Goal: Task Accomplishment & Management: Manage account settings

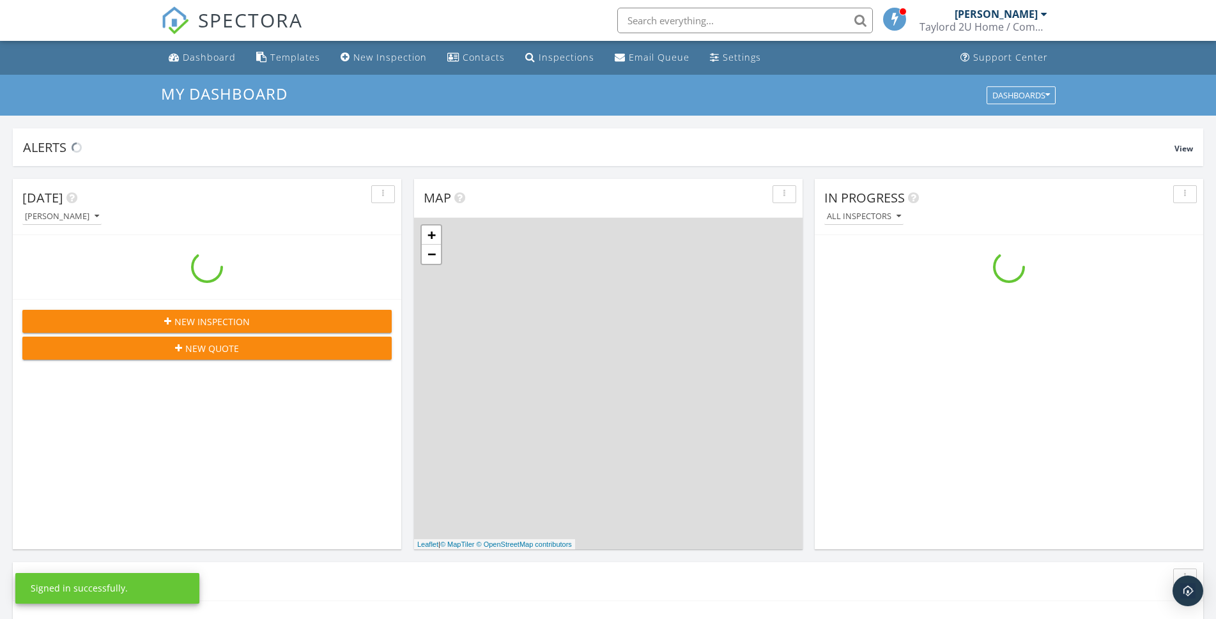
scroll to position [1185, 1238]
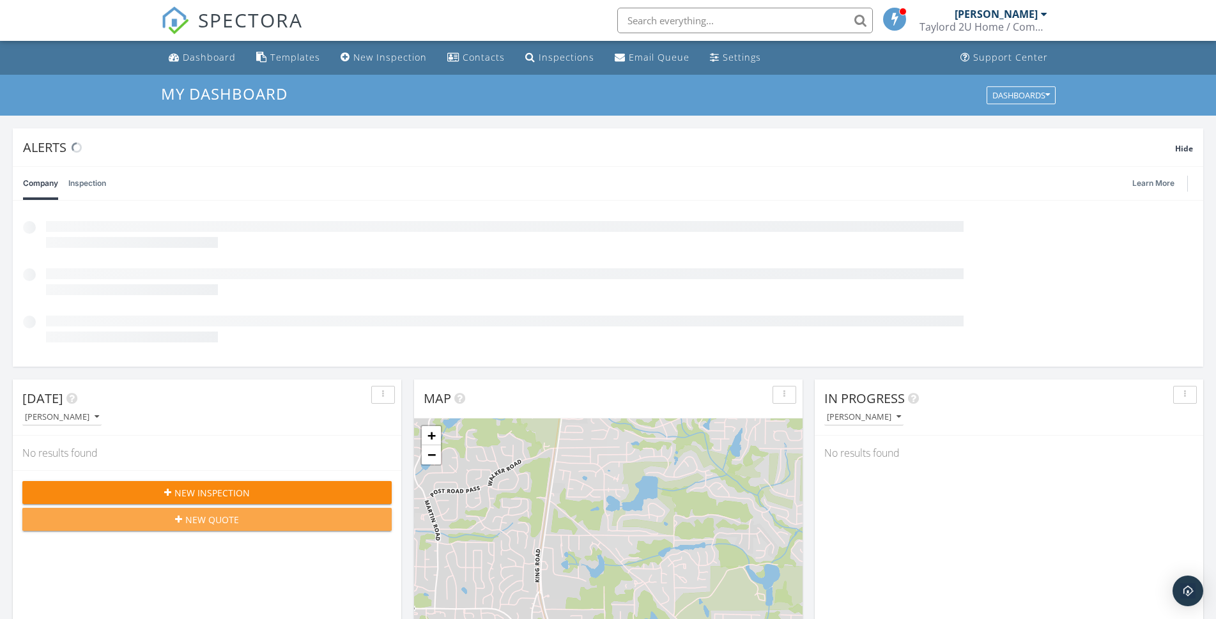
click at [197, 517] on div "Today Shelby Taylor No results found New Inspection New Quote" at bounding box center [207, 564] width 388 height 371
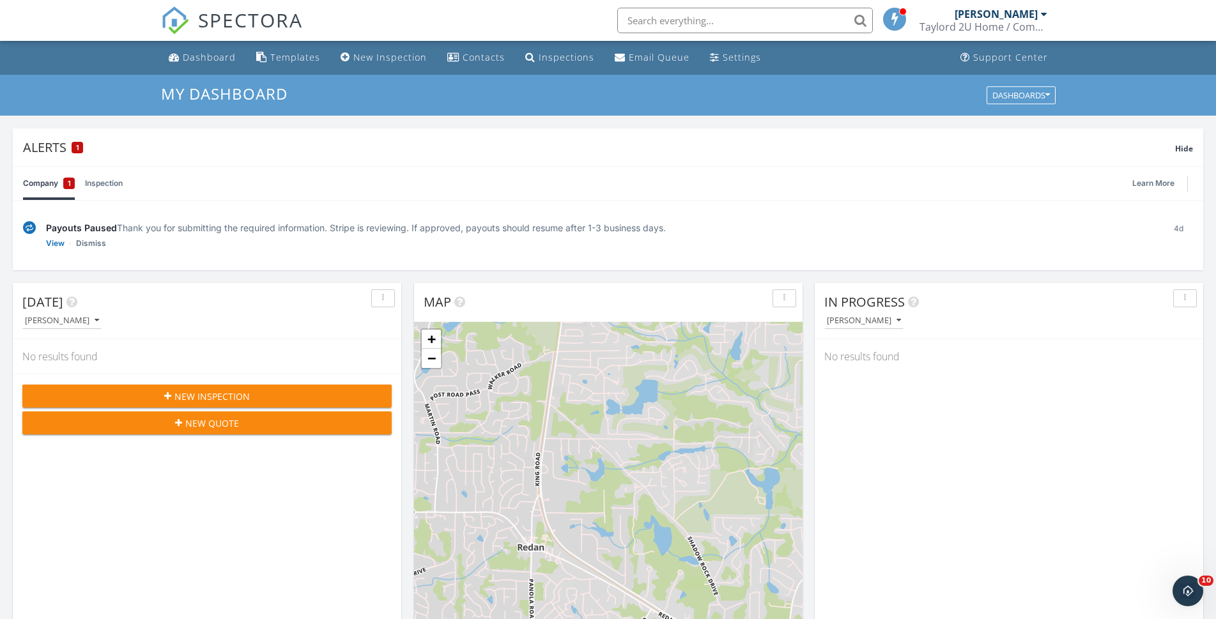
scroll to position [0, 0]
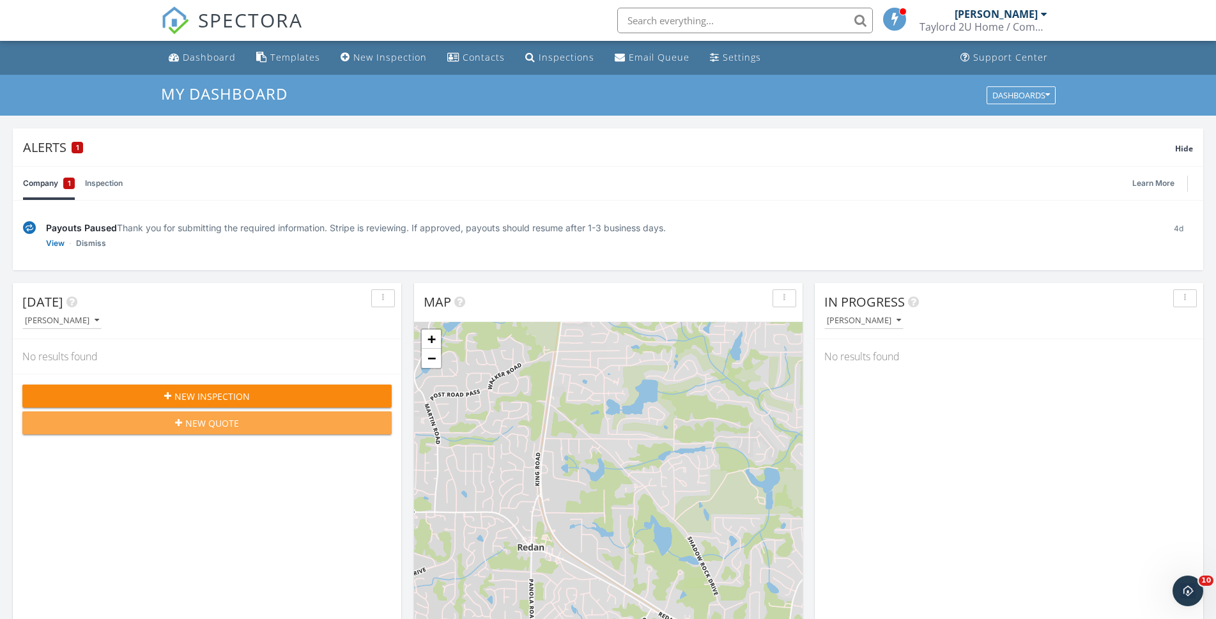
click at [191, 420] on span "New Quote" at bounding box center [212, 423] width 54 height 13
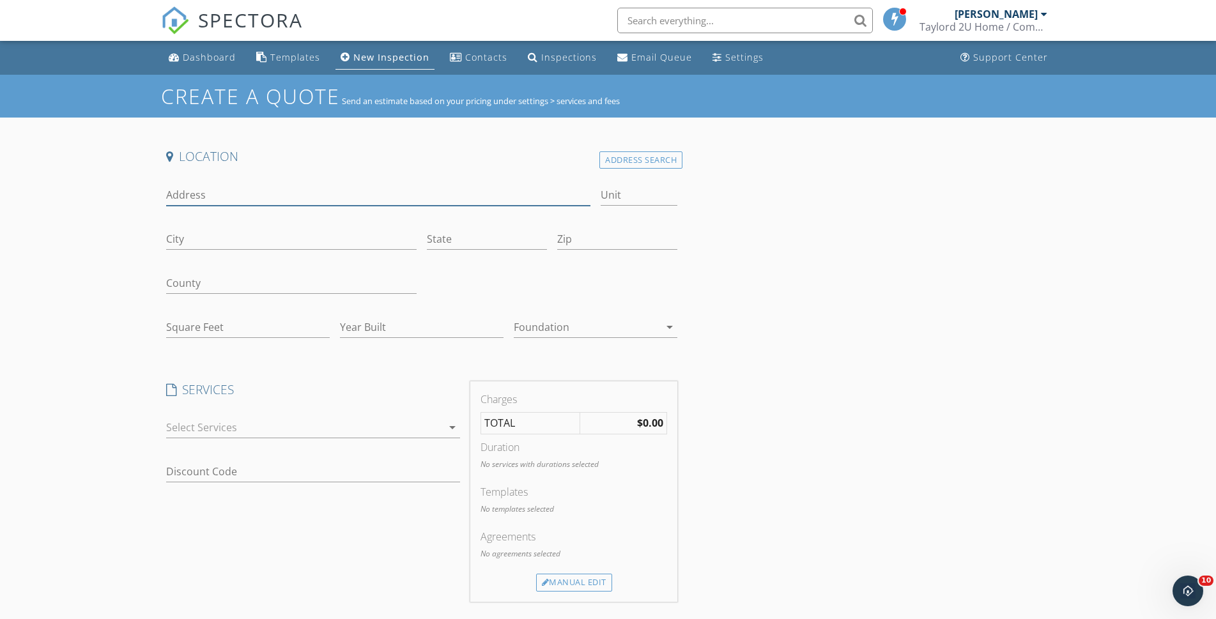
click at [212, 188] on input "Address" at bounding box center [378, 195] width 425 height 21
click at [196, 193] on input "3837 thackary dr" at bounding box center [378, 195] width 425 height 21
click at [243, 192] on input "3837 Thackary dr" at bounding box center [378, 195] width 425 height 21
type input "[STREET_ADDRESS]"
click at [237, 232] on input "City" at bounding box center [291, 239] width 250 height 21
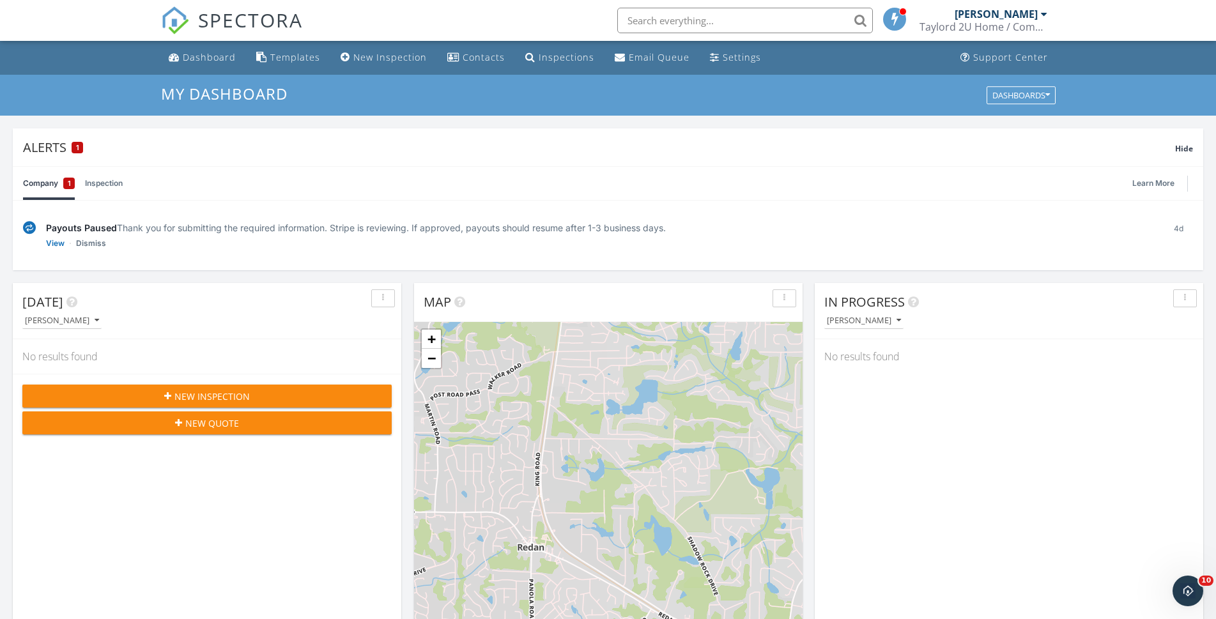
click at [223, 395] on span "New Inspection" at bounding box center [211, 396] width 75 height 13
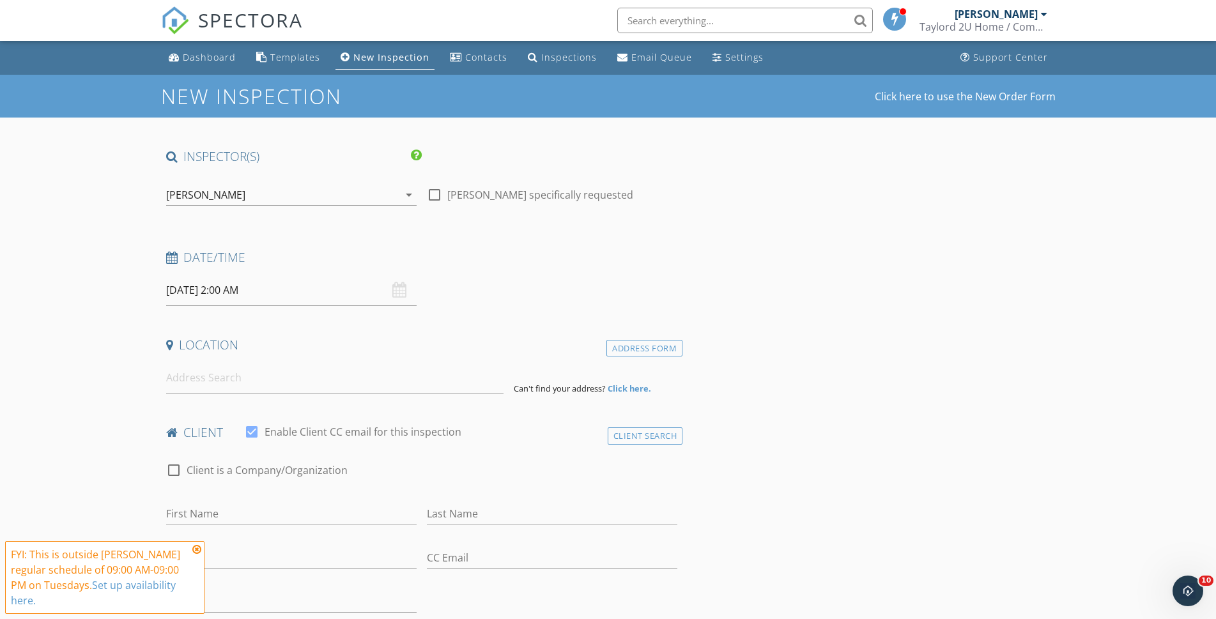
click at [398, 291] on div "[DATE] 2:00 AM" at bounding box center [291, 290] width 250 height 31
click at [287, 295] on input "[DATE] 2:00 AM" at bounding box center [291, 290] width 250 height 31
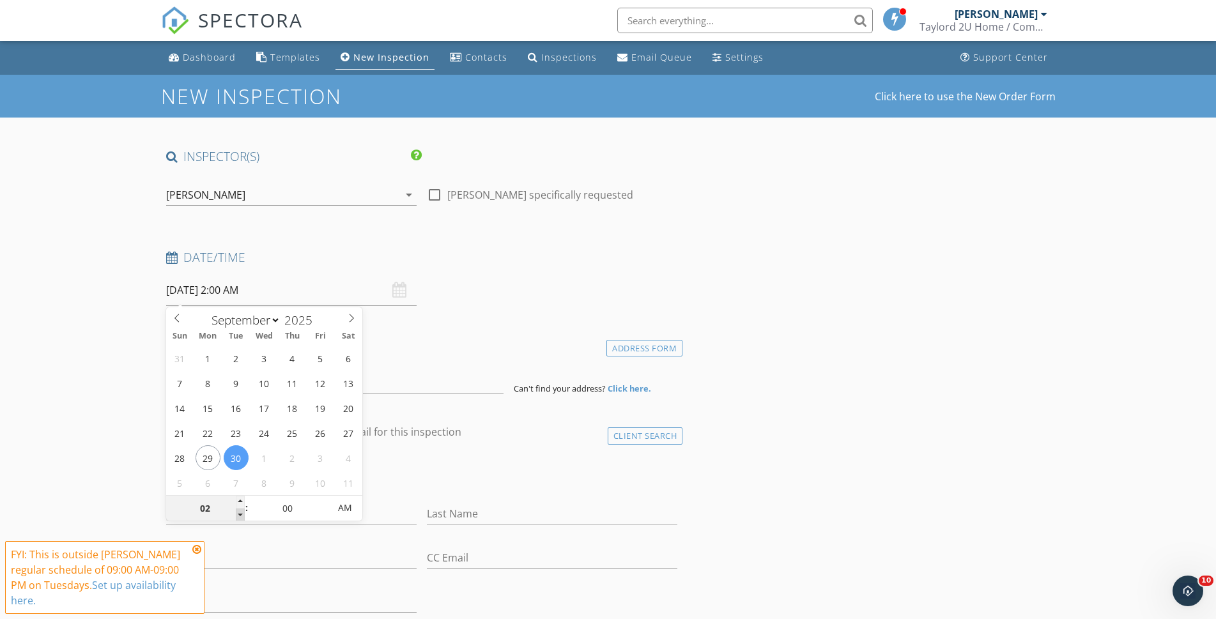
type input "01"
type input "09/30/2025 1:00 AM"
click at [241, 512] on span at bounding box center [240, 515] width 9 height 13
type input "02"
type input "09/30/2025 2:00 AM"
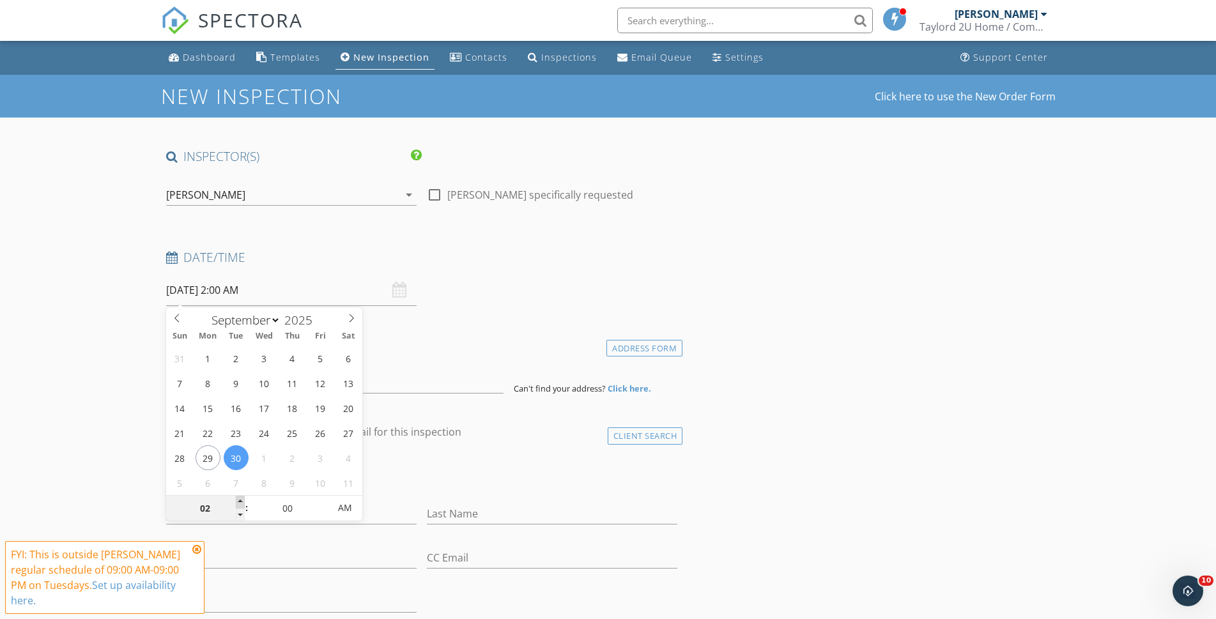
click at [239, 498] on span at bounding box center [240, 502] width 9 height 13
type input "03"
type input "09/30/2025 3:00 AM"
click at [239, 498] on span at bounding box center [240, 502] width 9 height 13
type input "04"
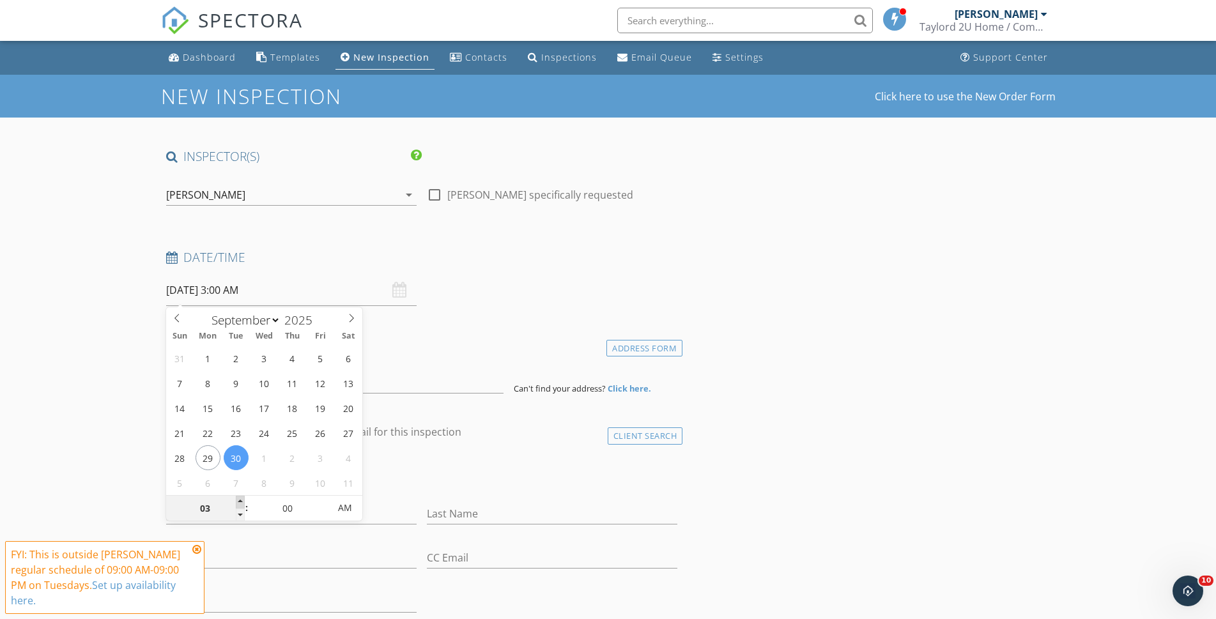
type input "09/30/2025 4:00 AM"
click at [239, 498] on span at bounding box center [240, 502] width 9 height 13
type input "03"
type input "09/30/2025 3:00 AM"
click at [241, 516] on span at bounding box center [240, 515] width 9 height 13
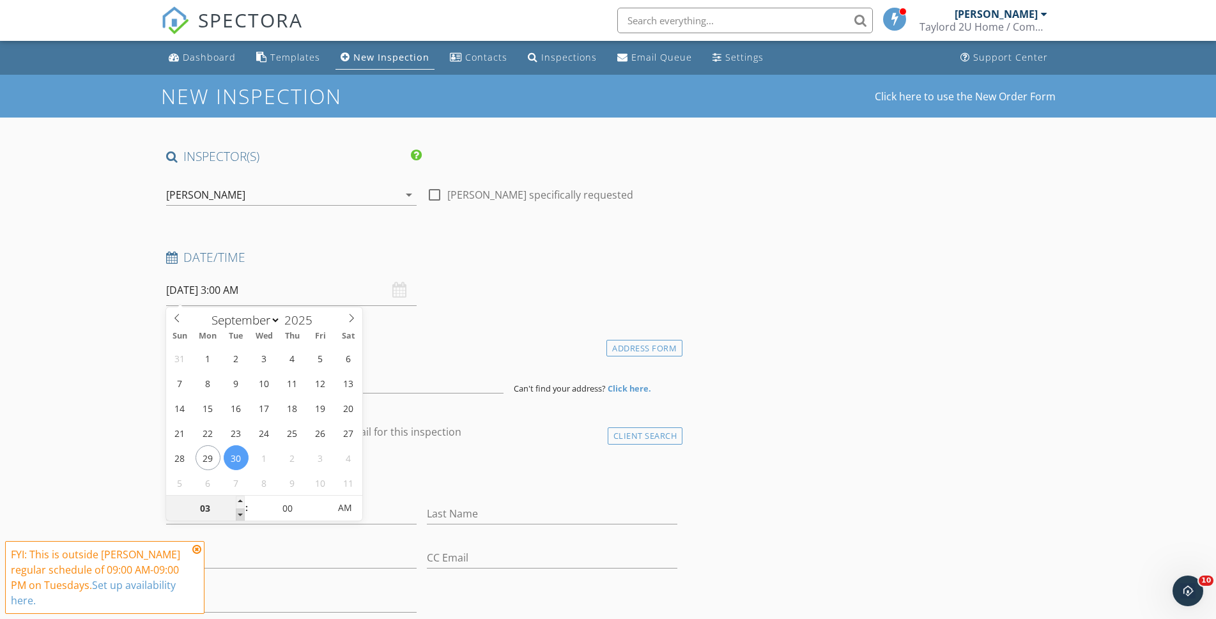
type input "02"
type input "09/30/2025 2:00 AM"
click at [240, 516] on span at bounding box center [240, 515] width 9 height 13
type input "01"
type input "09/30/2025 1:00 AM"
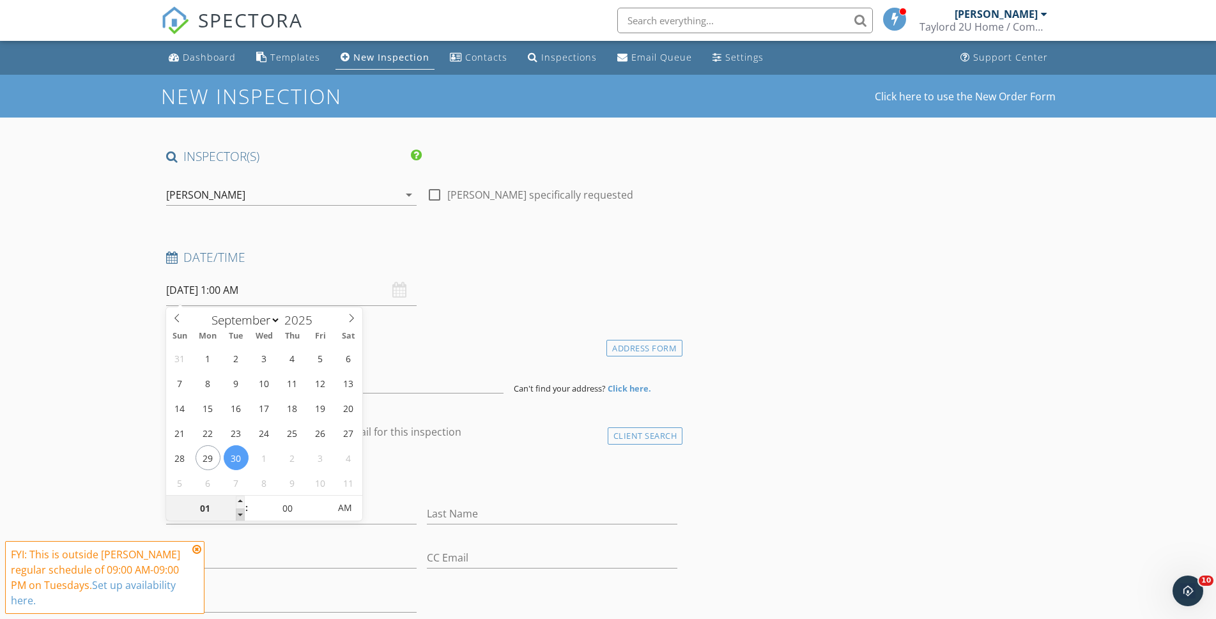
click at [240, 516] on span at bounding box center [240, 515] width 9 height 13
type input "02"
type input "09/30/2025 2:00 AM"
click at [240, 500] on span at bounding box center [240, 502] width 9 height 13
type input "03"
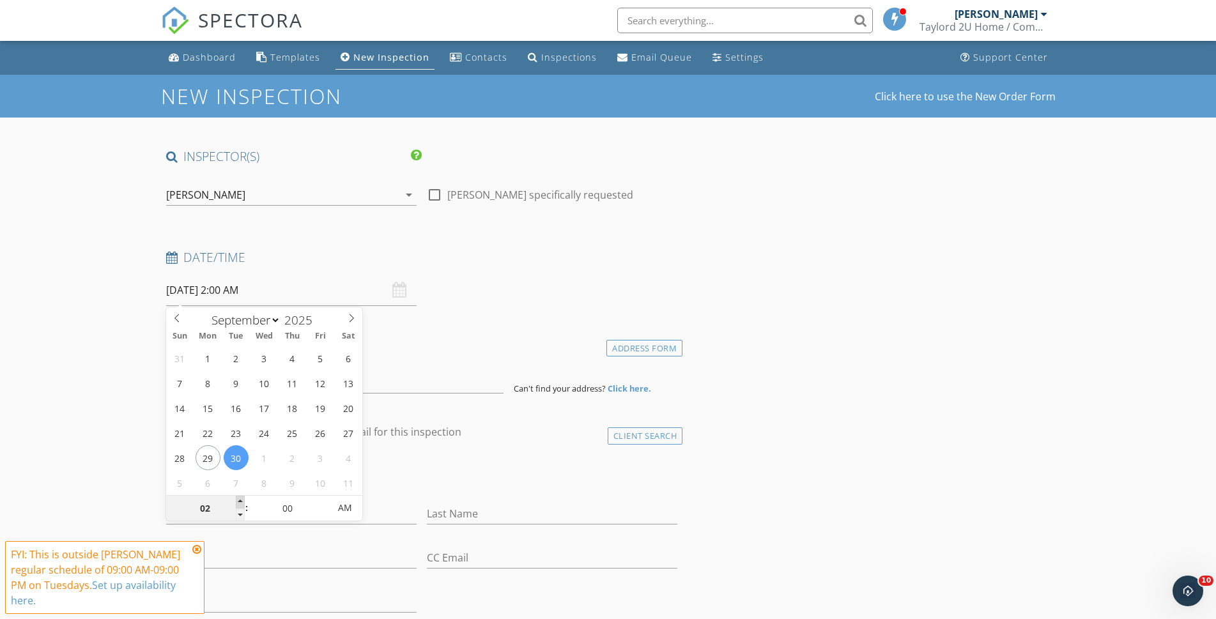
type input "09/30/2025 3:00 AM"
click at [240, 500] on span at bounding box center [240, 502] width 9 height 13
type input "04"
type input "09/30/2025 4:00 AM"
click at [240, 500] on span at bounding box center [240, 502] width 9 height 13
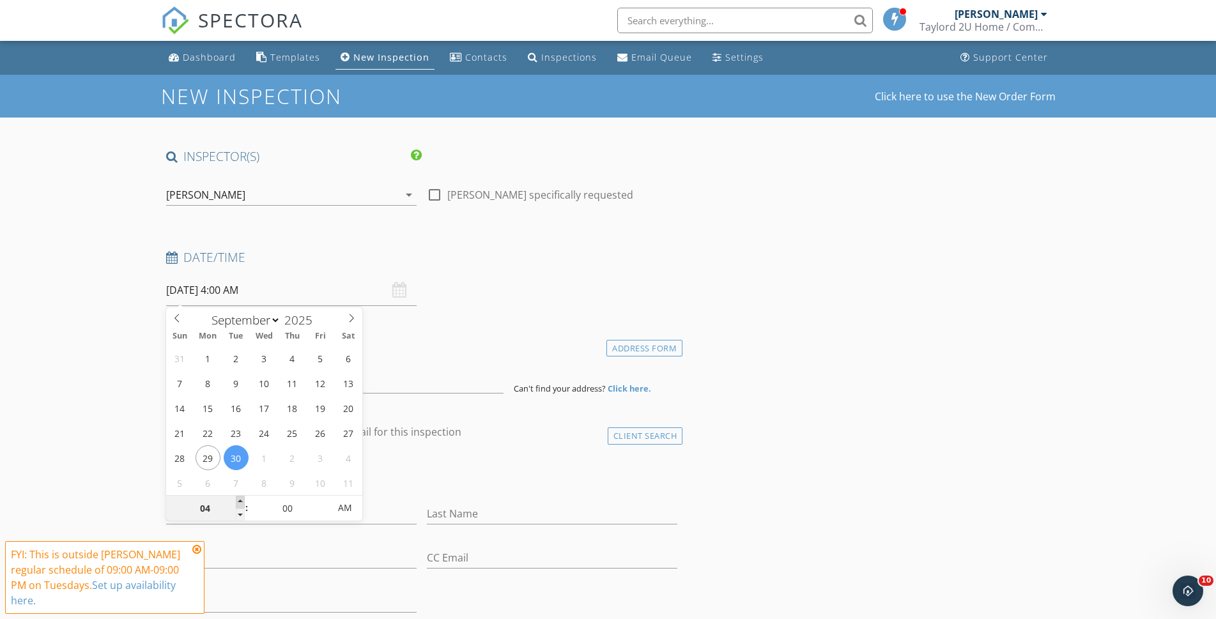
type input "05"
type input "09/30/2025 5:00 AM"
click at [240, 500] on span at bounding box center [240, 502] width 9 height 13
type input "06"
type input "09/30/2025 6:00 AM"
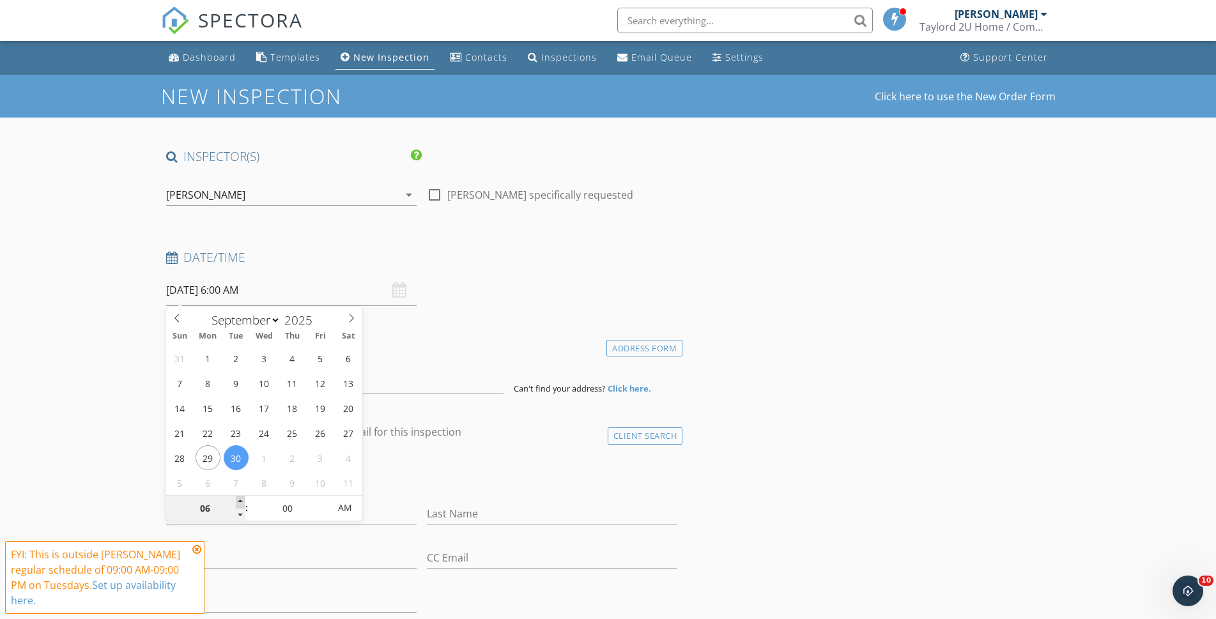
click at [240, 500] on span at bounding box center [240, 502] width 9 height 13
type input "07"
type input "09/30/2025 7:00 AM"
click at [240, 500] on span at bounding box center [240, 502] width 9 height 13
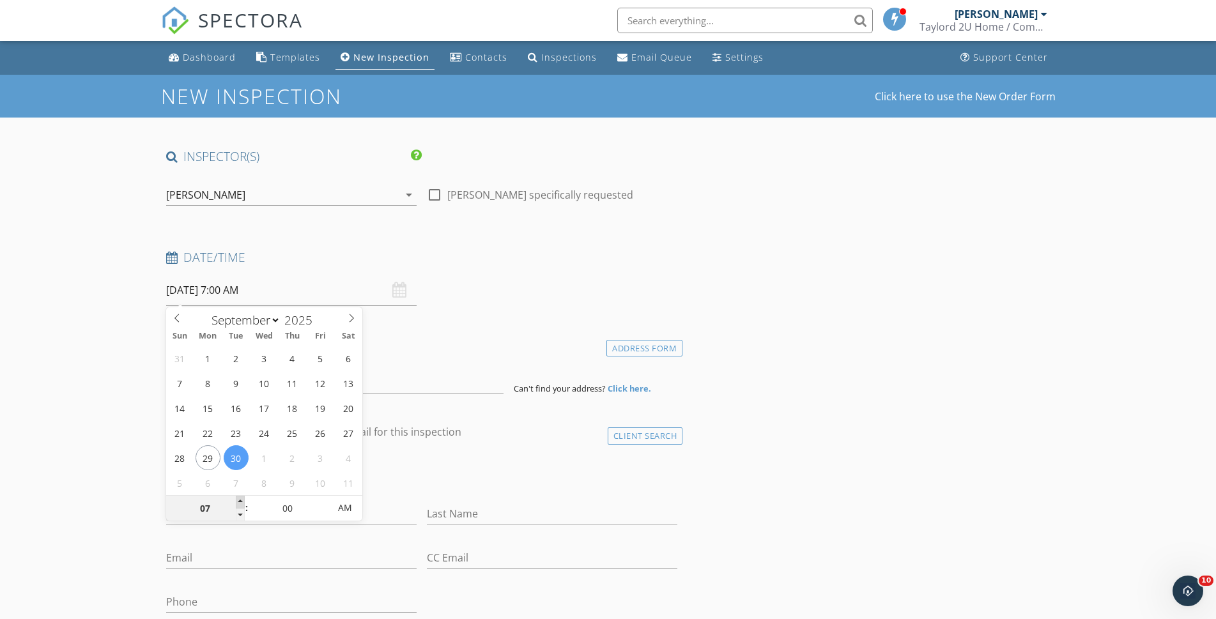
type input "08"
type input "09/30/2025 8:00 AM"
click at [240, 500] on span at bounding box center [240, 502] width 9 height 13
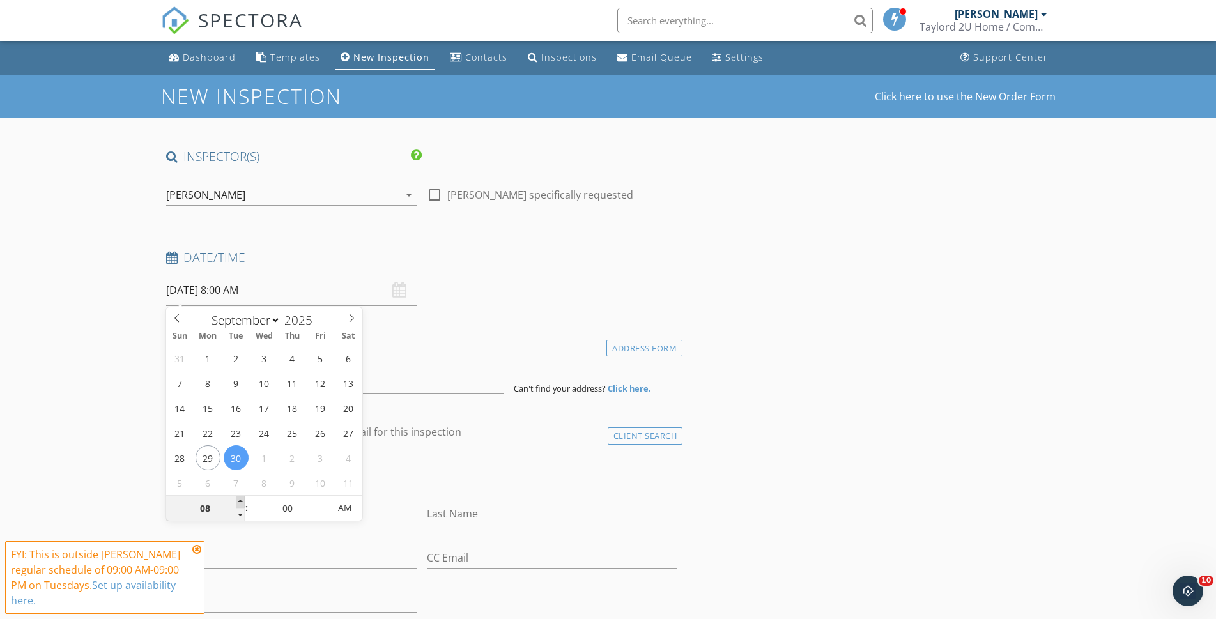
type input "09"
type input "09/30/2025 9:00 AM"
click at [240, 500] on span at bounding box center [240, 502] width 9 height 13
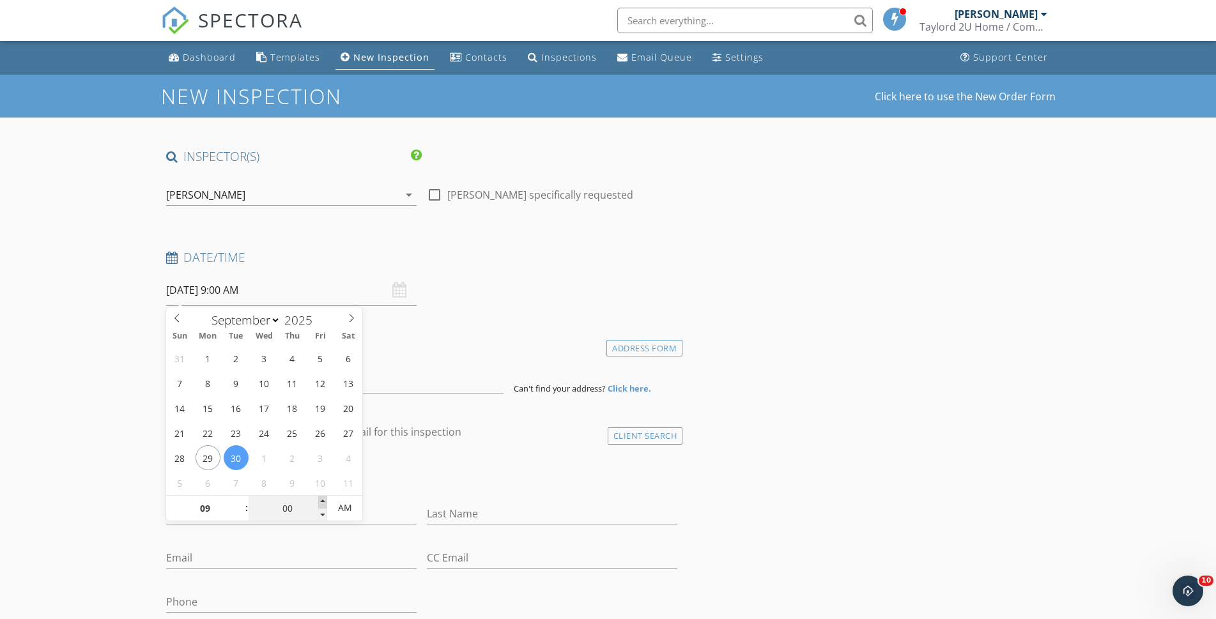
type input "05"
type input "09/30/2025 9:05 AM"
click at [321, 498] on span at bounding box center [322, 502] width 9 height 13
type input "10"
type input "09/30/2025 9:10 AM"
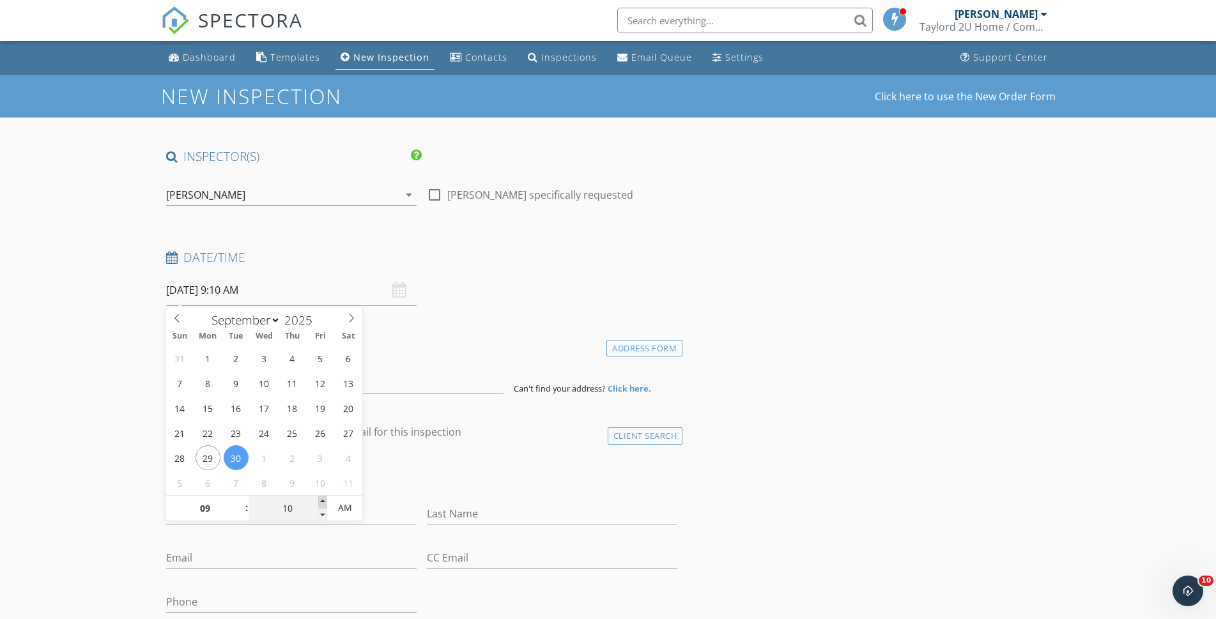
click at [321, 498] on span at bounding box center [322, 502] width 9 height 13
type input "15"
type input "09/30/2025 9:15 AM"
click at [321, 498] on span at bounding box center [322, 502] width 9 height 13
type input "20"
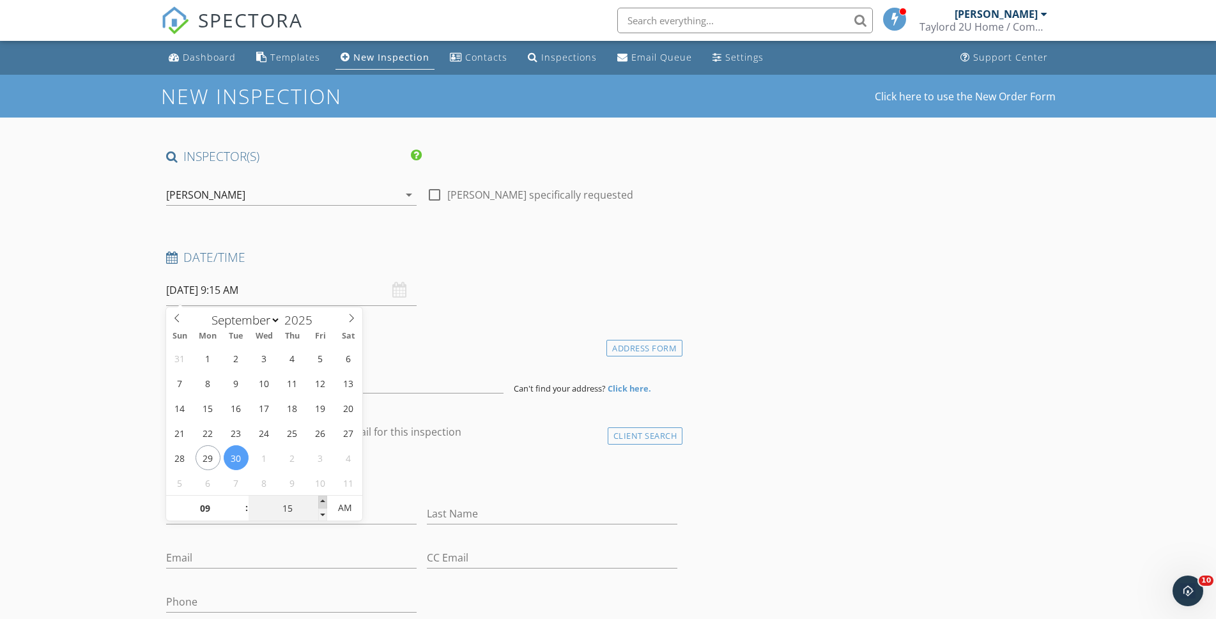
type input "09/30/2025 9:20 AM"
click at [321, 498] on span at bounding box center [322, 502] width 9 height 13
type input "25"
type input "09/30/2025 9:25 AM"
click at [321, 498] on span at bounding box center [322, 502] width 9 height 13
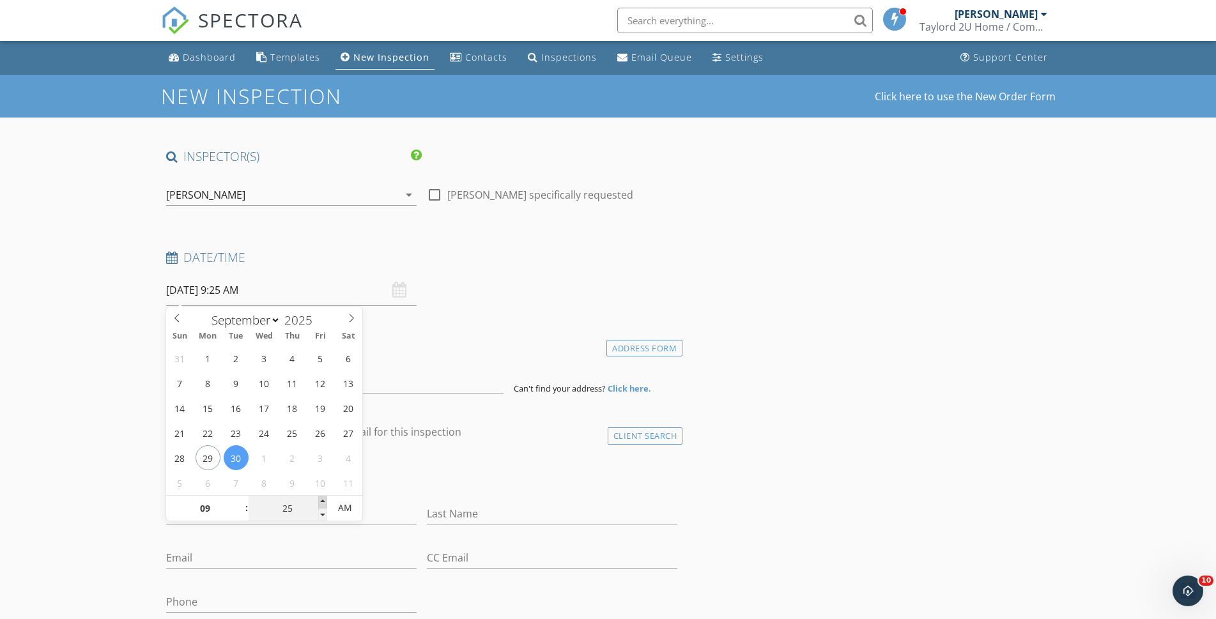
type input "30"
type input "[DATE] 9:30 AM"
click at [321, 498] on span at bounding box center [322, 502] width 9 height 13
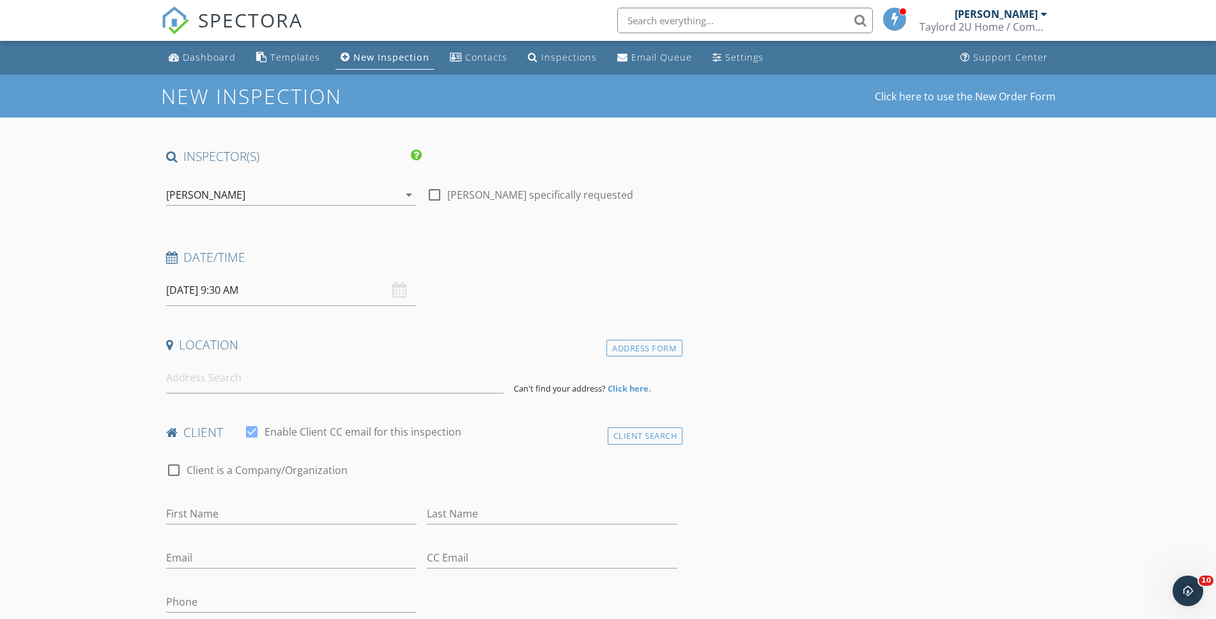
click at [470, 470] on div "check_box_outline_blank Client is a Company/Organization" at bounding box center [422, 476] width 512 height 33
click at [209, 383] on input at bounding box center [334, 377] width 337 height 31
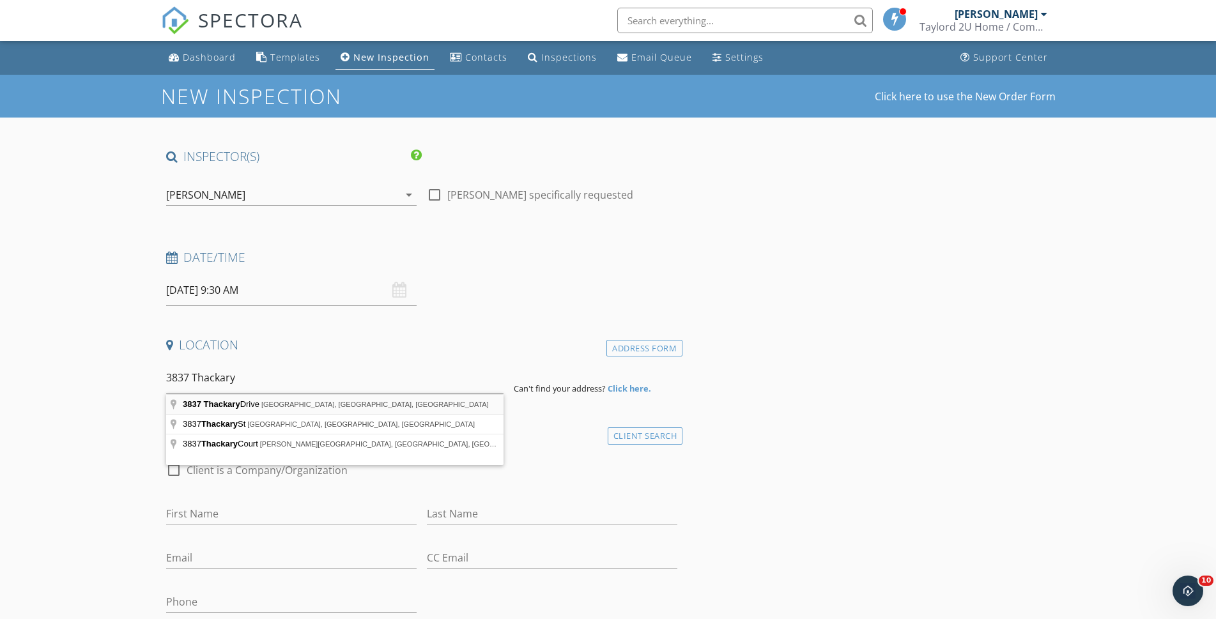
type input "3837 Thackary Drive, Powder Springs, GA, USA"
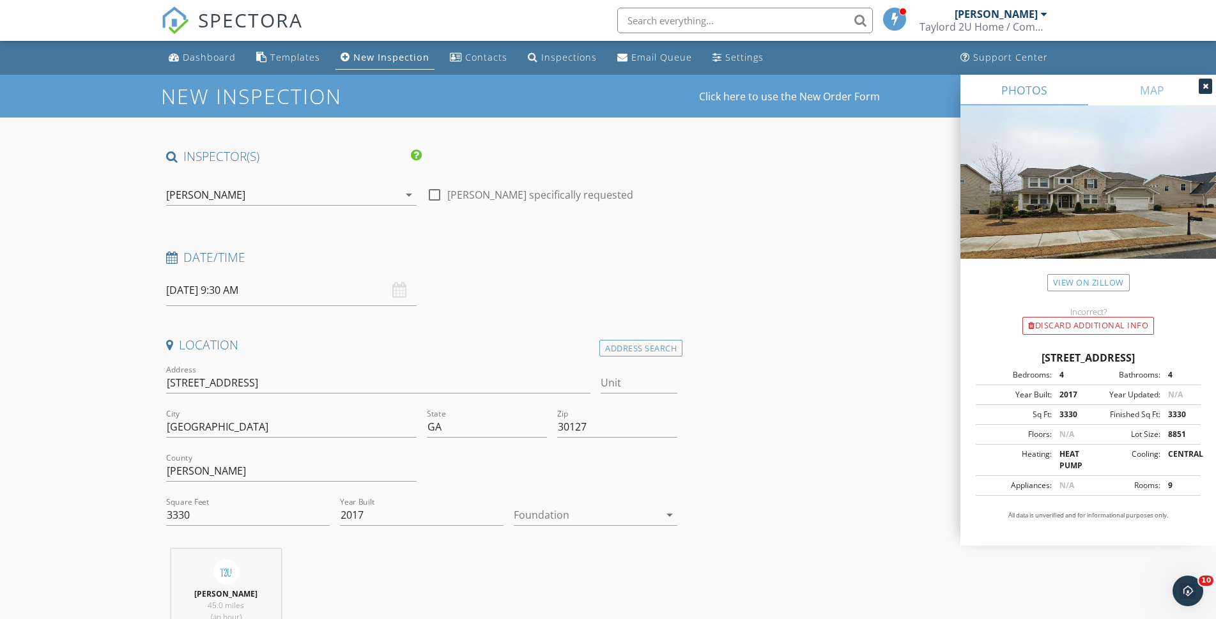
click at [565, 518] on div at bounding box center [587, 515] width 146 height 20
click at [561, 535] on div "Basement" at bounding box center [595, 534] width 143 height 15
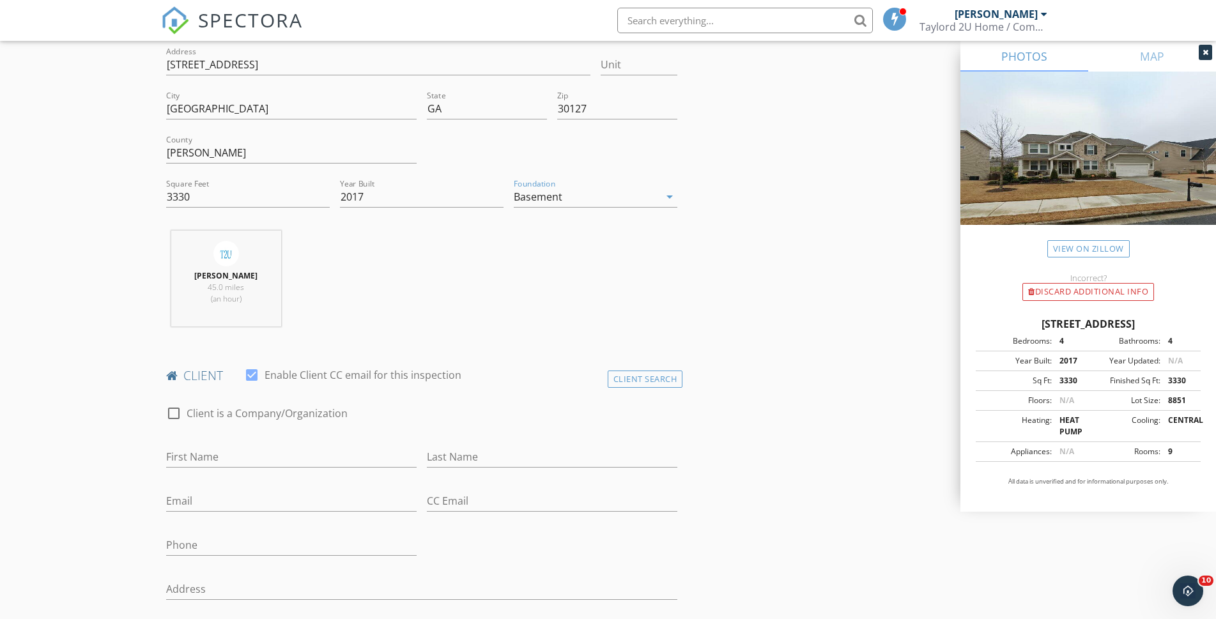
scroll to position [319, 0]
click at [222, 451] on input "First Name" at bounding box center [291, 455] width 250 height 21
type input "[PERSON_NAME]"
click at [450, 447] on input "Last Name" at bounding box center [552, 455] width 250 height 21
type input "Arokoyu"
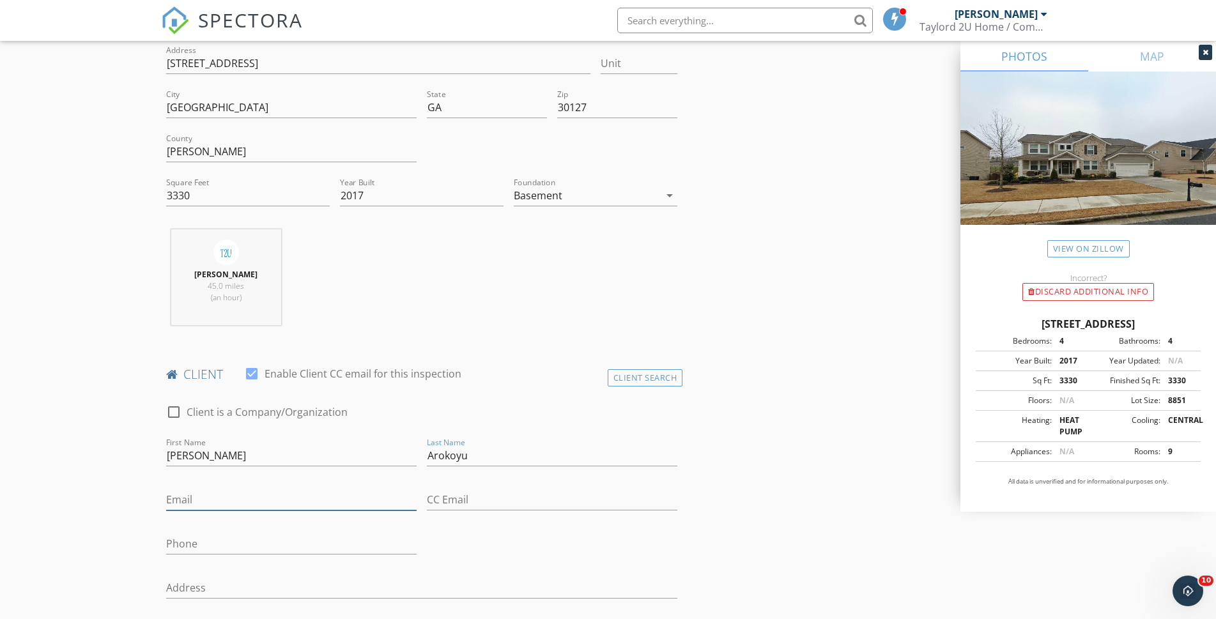
click at [321, 509] on input "Email" at bounding box center [291, 499] width 250 height 21
type input "[EMAIL_ADDRESS][DOMAIN_NAME]"
click at [298, 535] on input "Phone" at bounding box center [291, 543] width 250 height 21
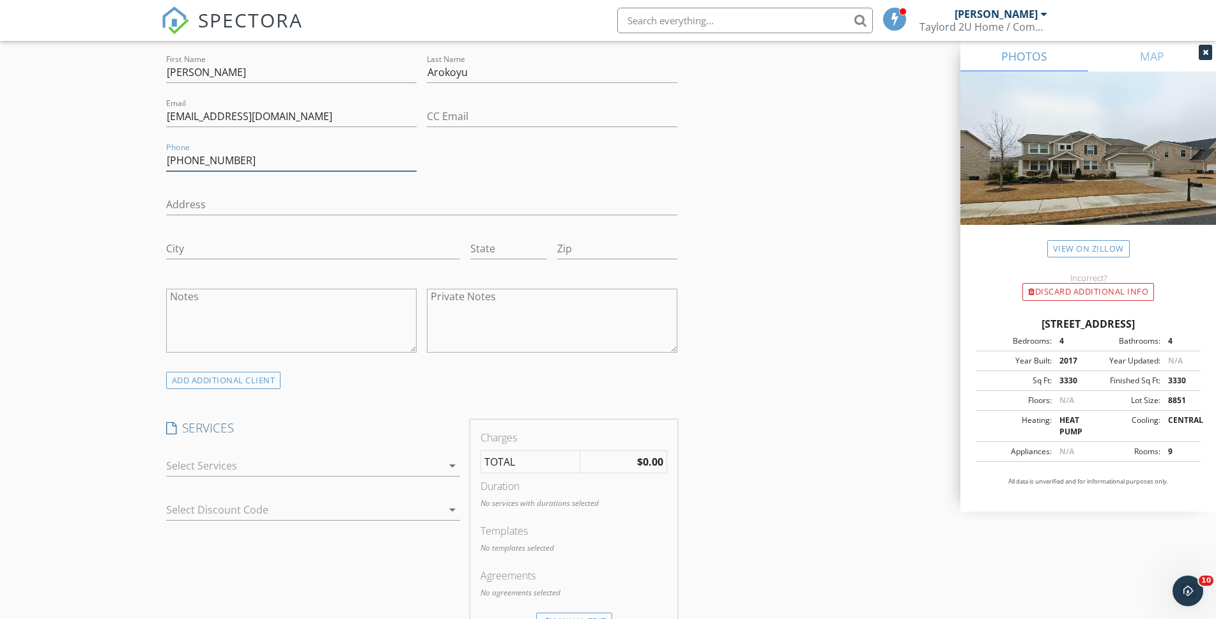
scroll to position [767, 0]
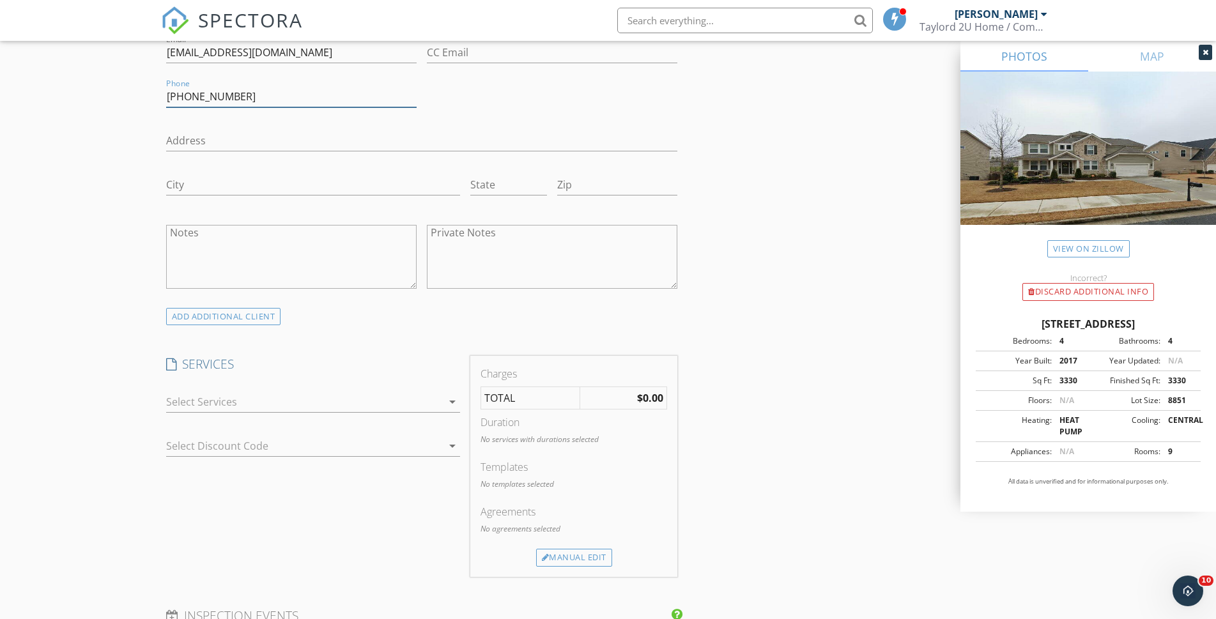
type input "[PHONE_NUMBER]"
click at [311, 403] on div at bounding box center [304, 402] width 276 height 20
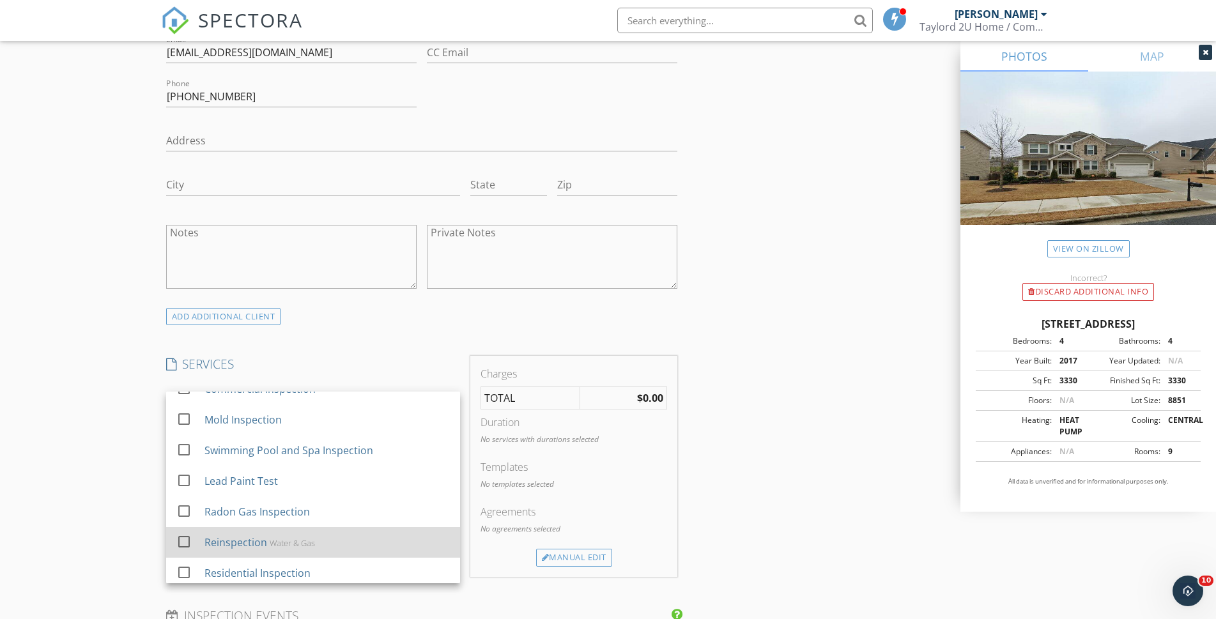
scroll to position [23, 0]
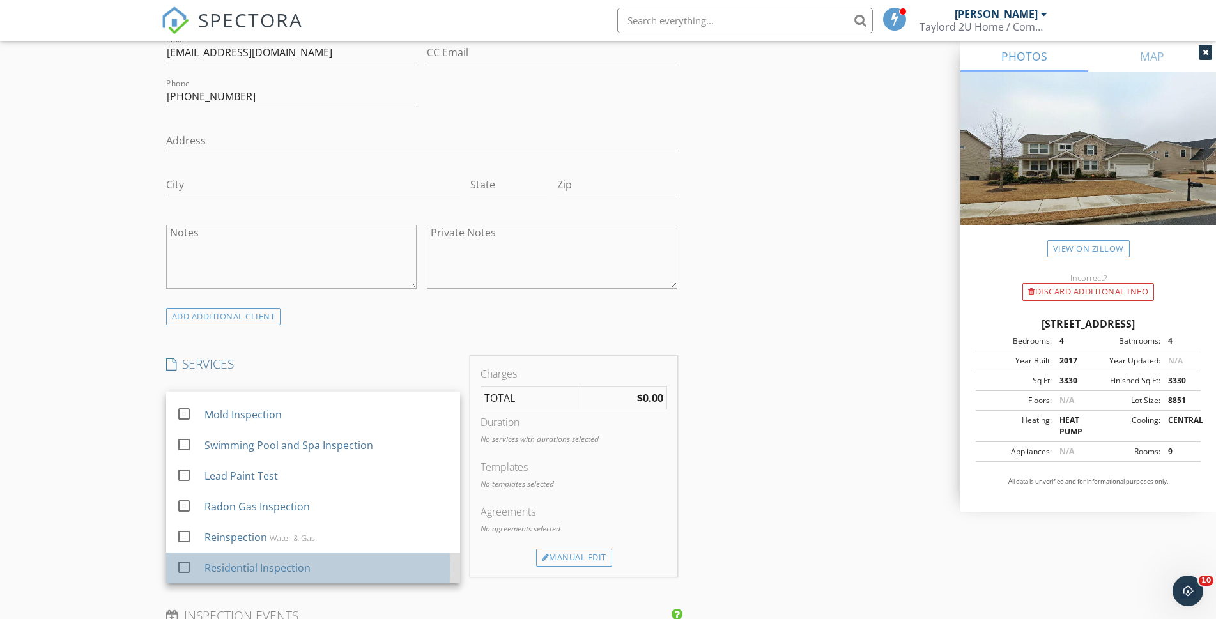
click at [285, 564] on div "Residential Inspection" at bounding box center [257, 567] width 106 height 15
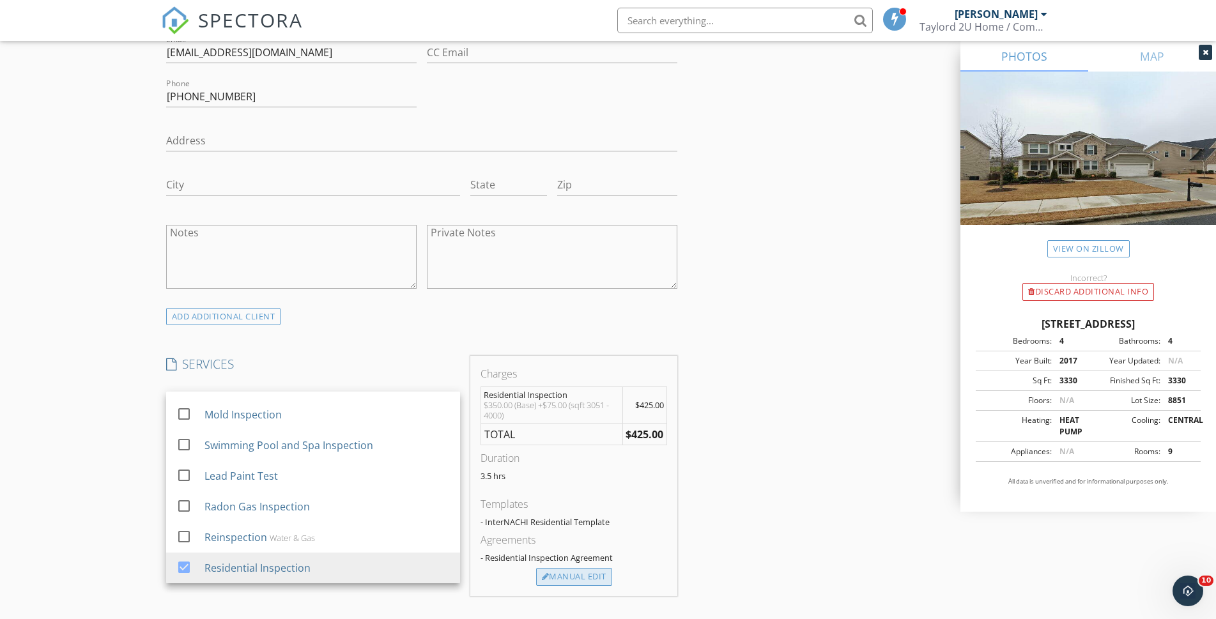
click at [582, 577] on div "Manual Edit" at bounding box center [574, 577] width 76 height 18
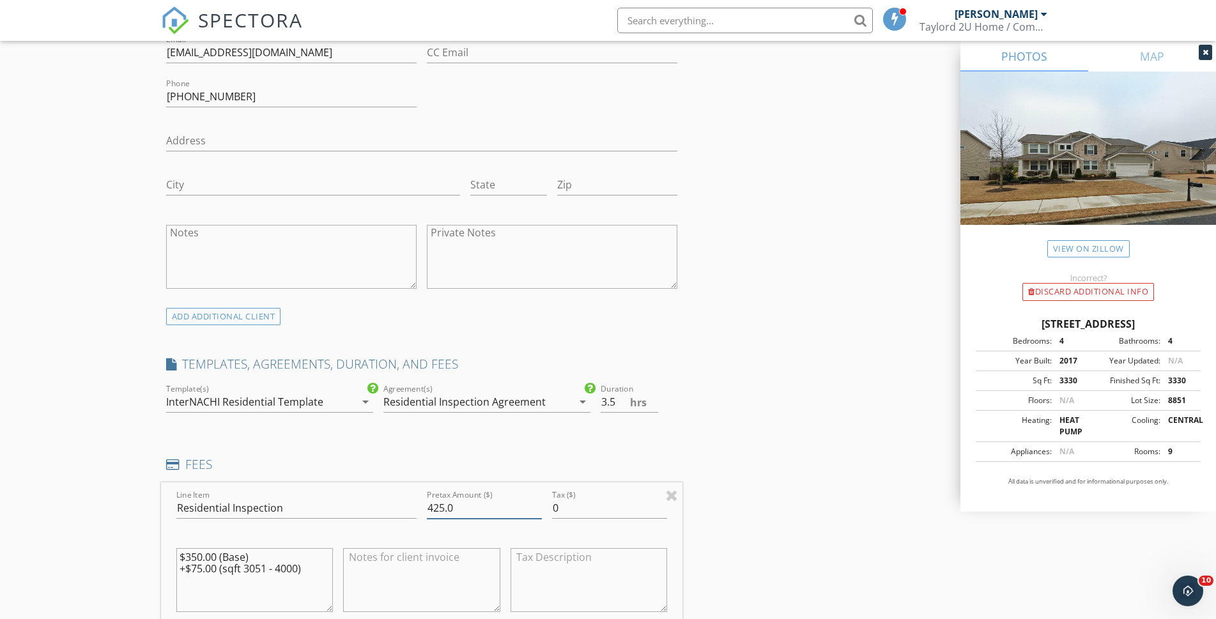
click at [444, 509] on input "425.0" at bounding box center [484, 508] width 115 height 21
type input "550.0"
click at [747, 517] on div "INSPECTOR(S) check_box Shelby Taylor PRIMARY Shelby Taylor arrow_drop_down chec…" at bounding box center [608, 515] width 894 height 2267
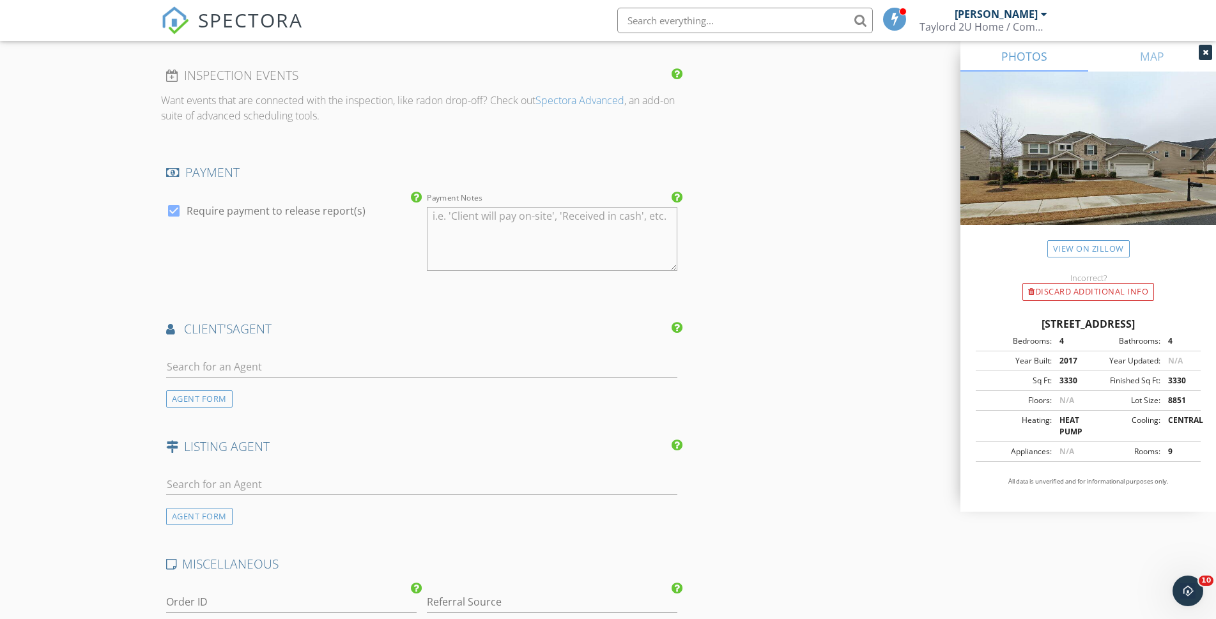
scroll to position [1469, 0]
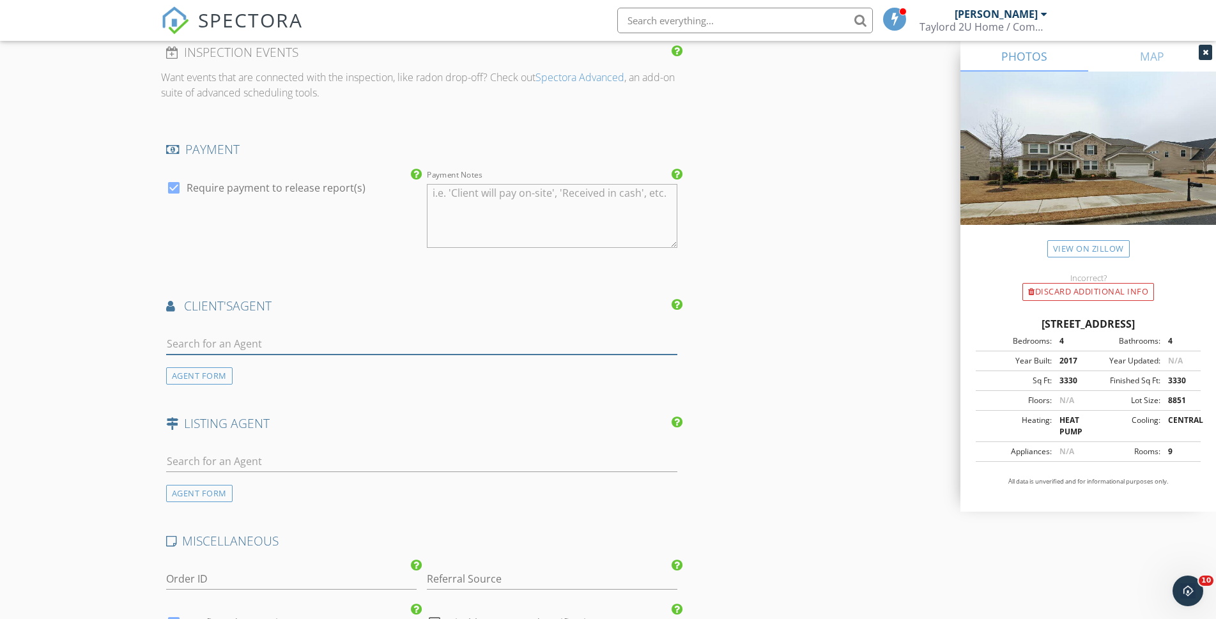
click at [208, 341] on input "text" at bounding box center [422, 343] width 512 height 21
type input "james"
click at [252, 376] on div "[PERSON_NAME] Real Estate" at bounding box center [254, 379] width 103 height 10
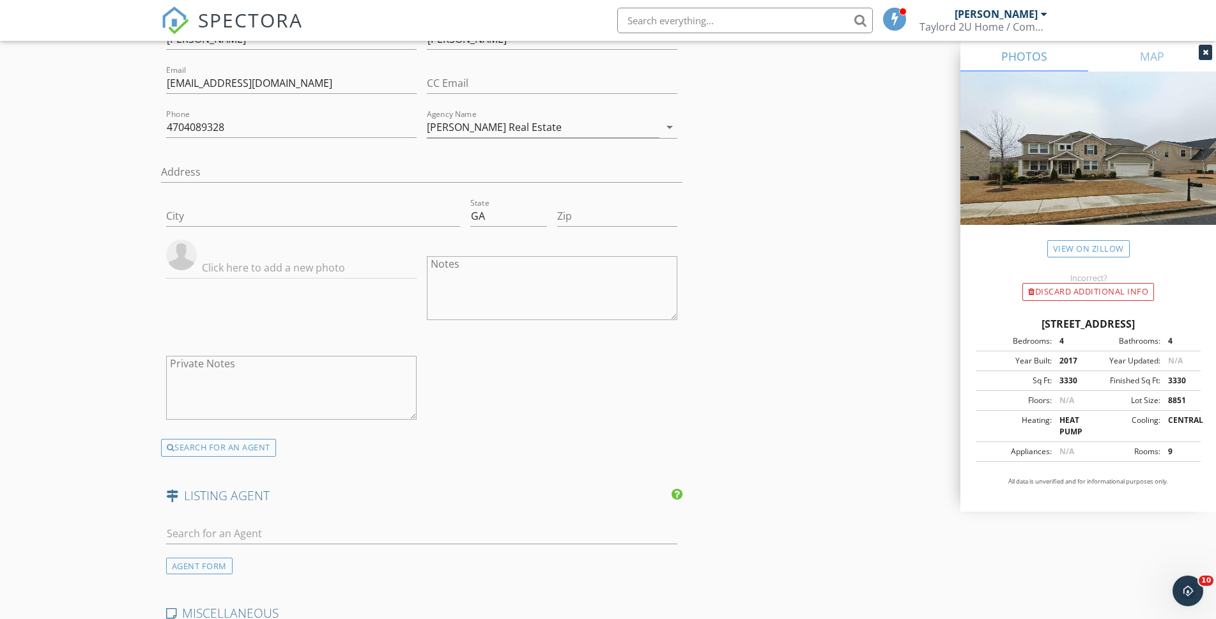
scroll to position [2206, 0]
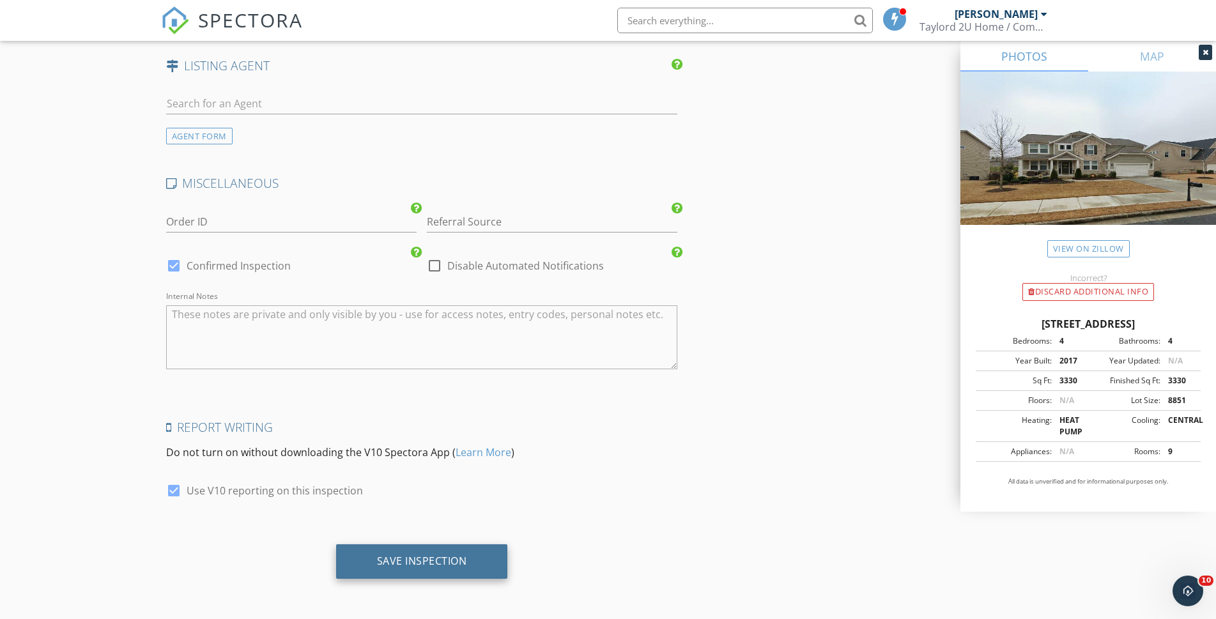
click at [411, 551] on div "Save Inspection" at bounding box center [422, 561] width 172 height 34
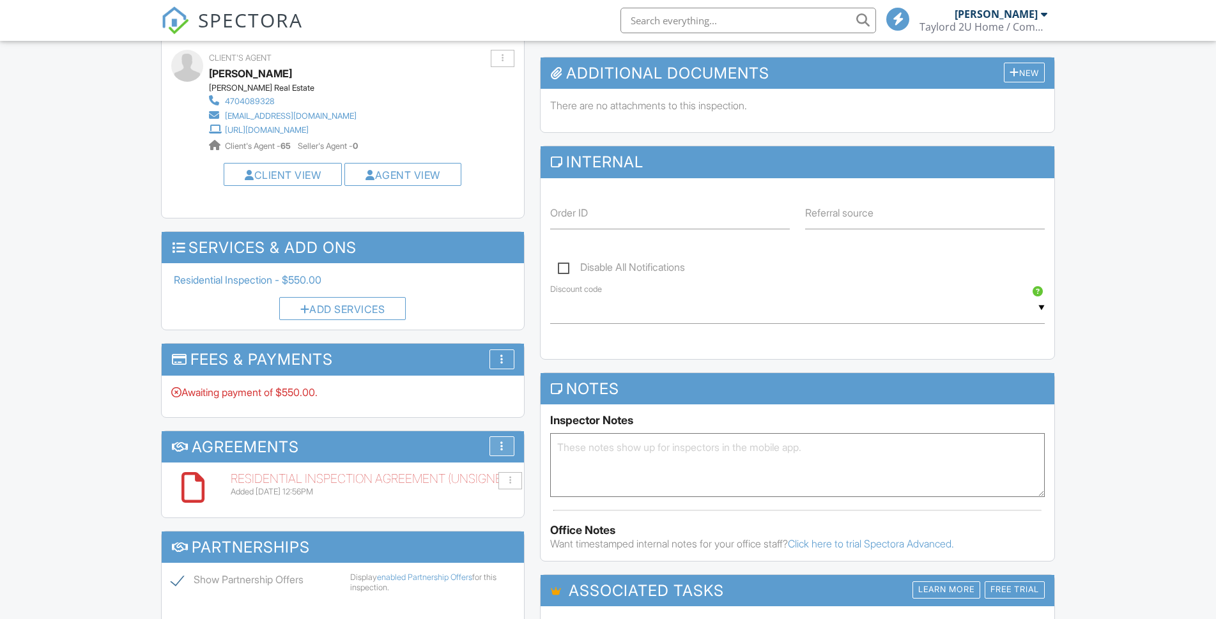
scroll to position [613, 0]
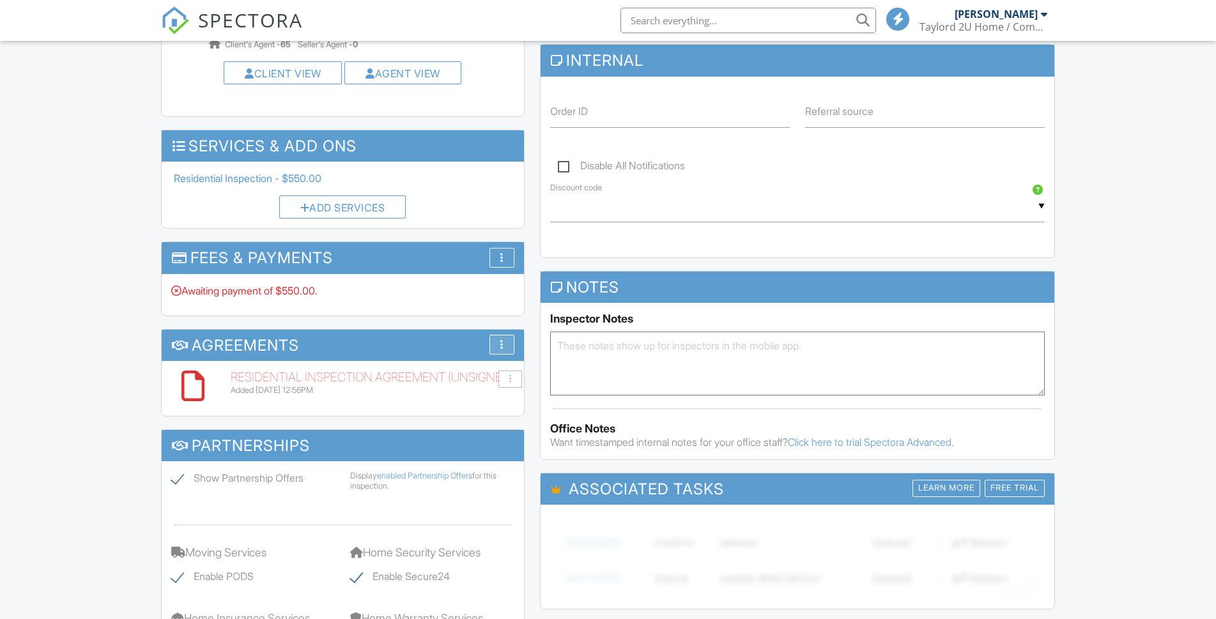
click at [502, 349] on div at bounding box center [501, 344] width 3 height 10
click at [103, 240] on div "Dashboard Templates New Inspection Contacts Inspections Email Queue Settings Su…" at bounding box center [608, 305] width 1216 height 1754
click at [500, 263] on div at bounding box center [501, 257] width 3 height 10
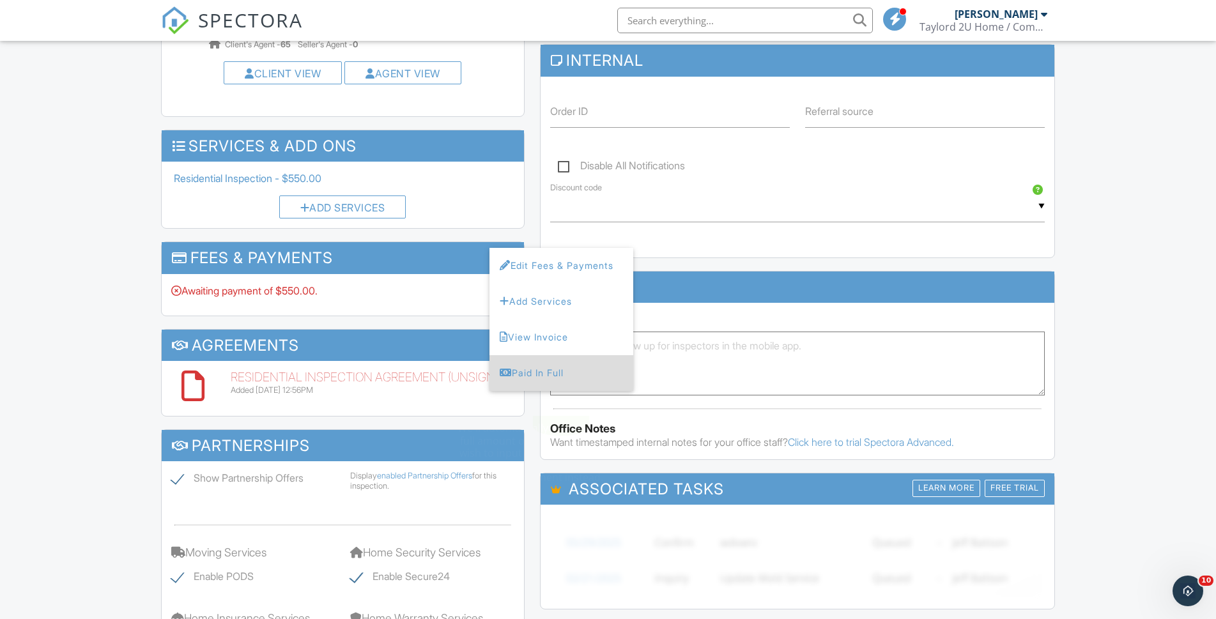
click at [540, 381] on div "Paid In Full" at bounding box center [561, 372] width 123 height 15
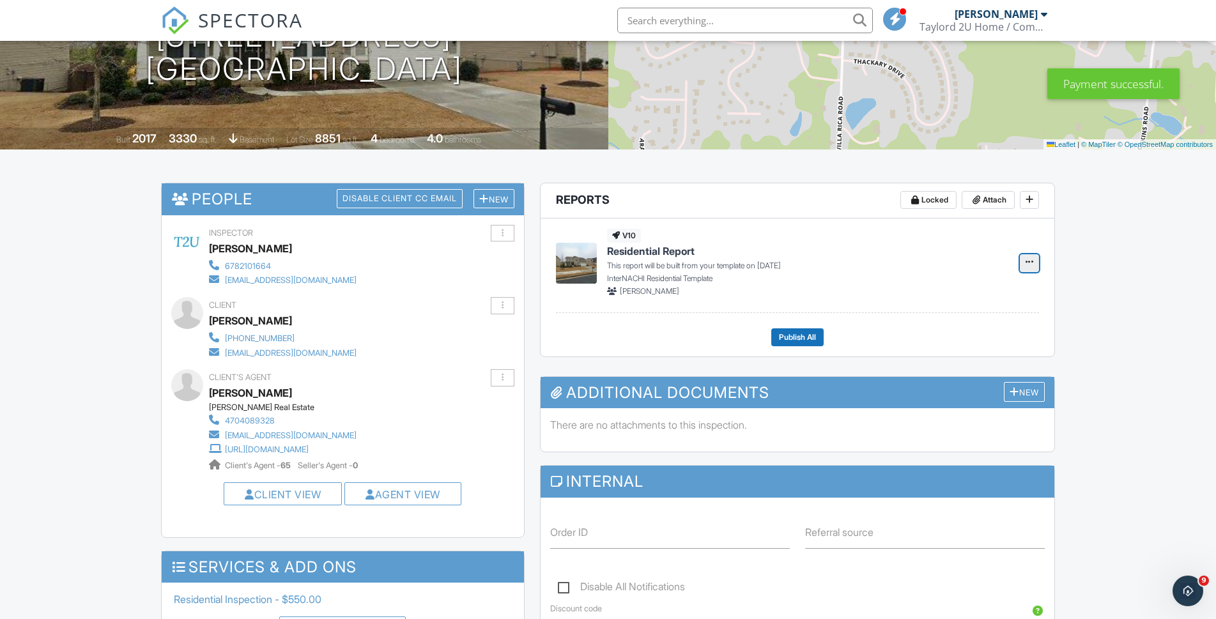
click at [1025, 265] on icon at bounding box center [1029, 261] width 8 height 9
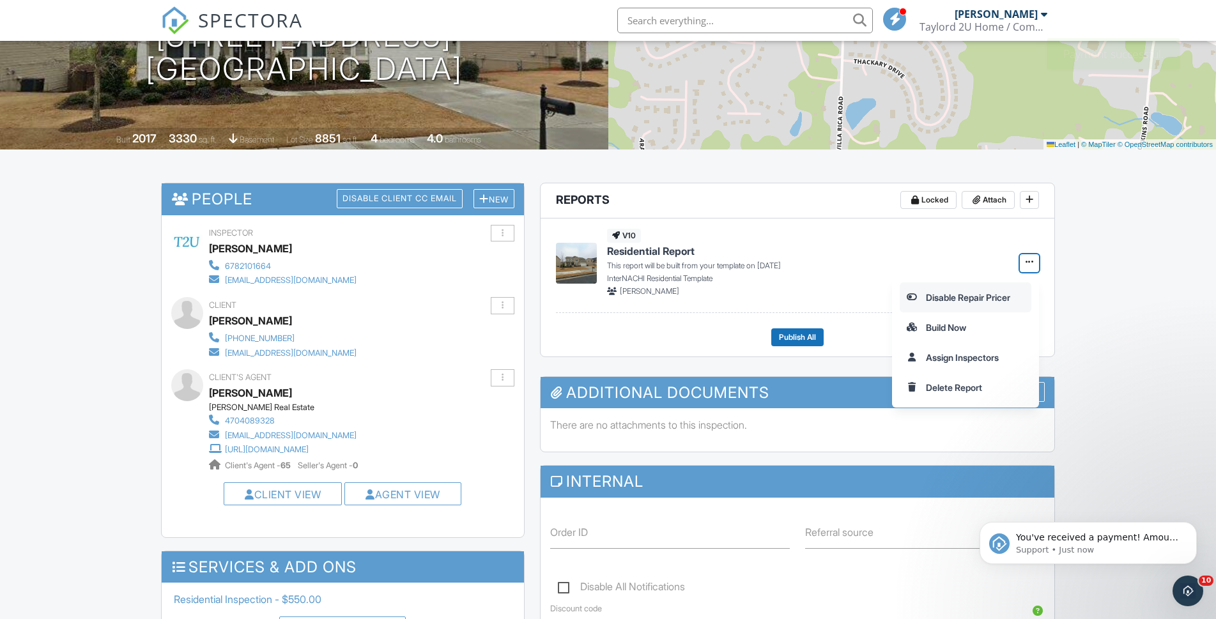
click at [991, 298] on input "Disable Repair Pricer" at bounding box center [965, 297] width 130 height 29
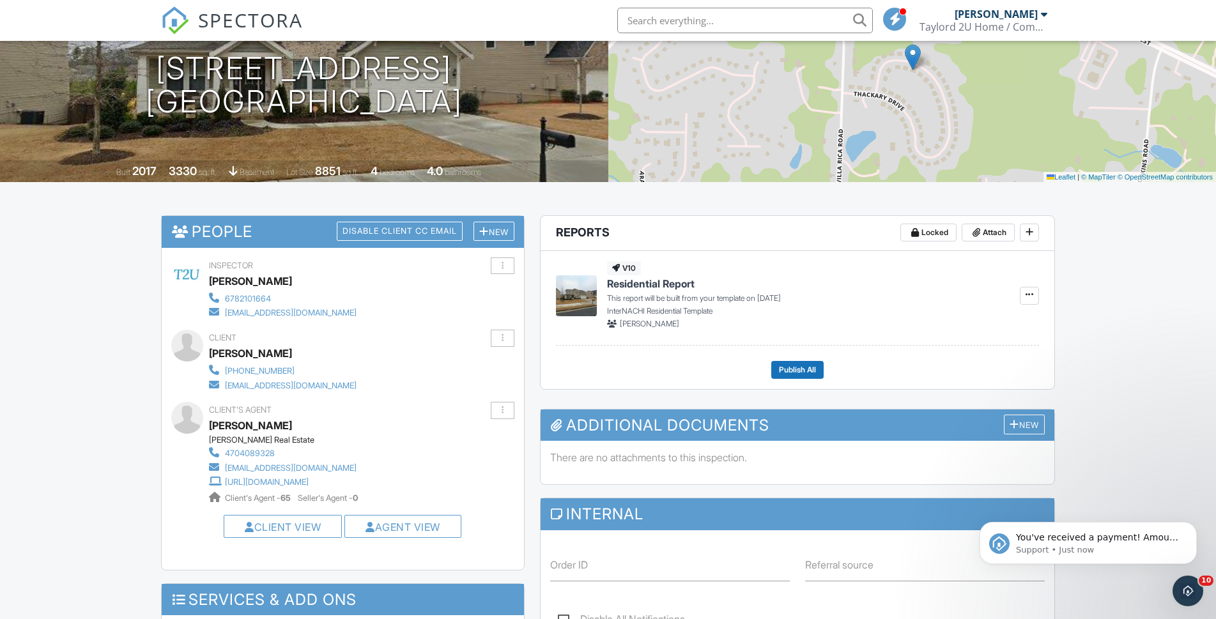
scroll to position [149, 0]
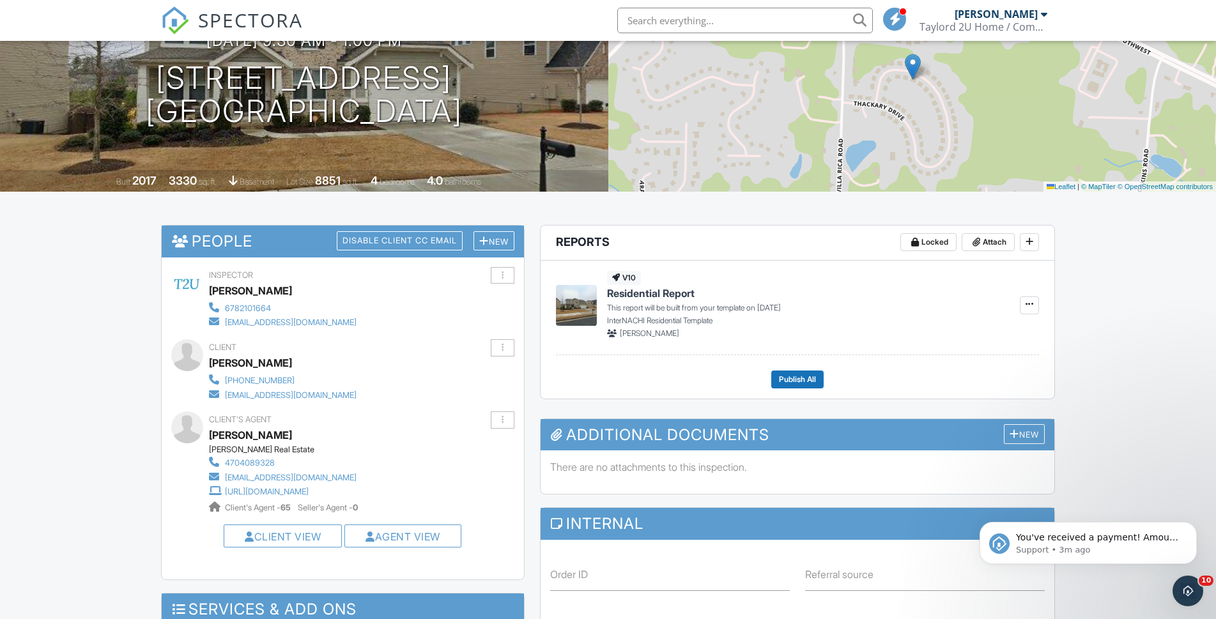
click at [630, 295] on span "Residential Report" at bounding box center [651, 293] width 88 height 14
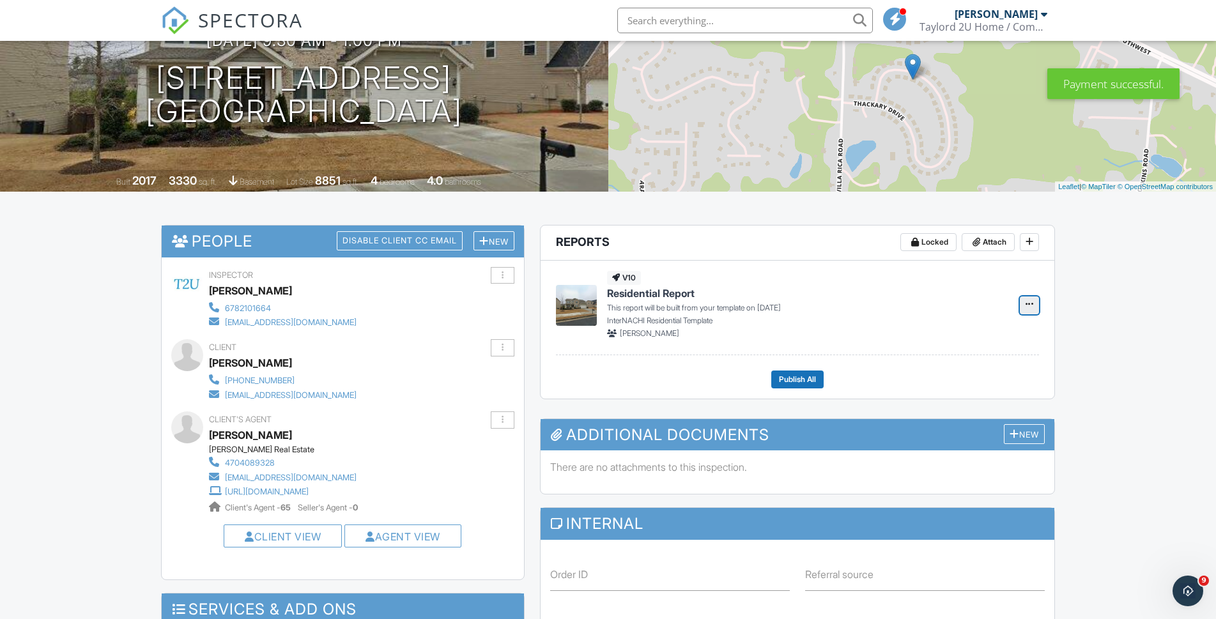
click at [1028, 302] on icon at bounding box center [1029, 304] width 8 height 9
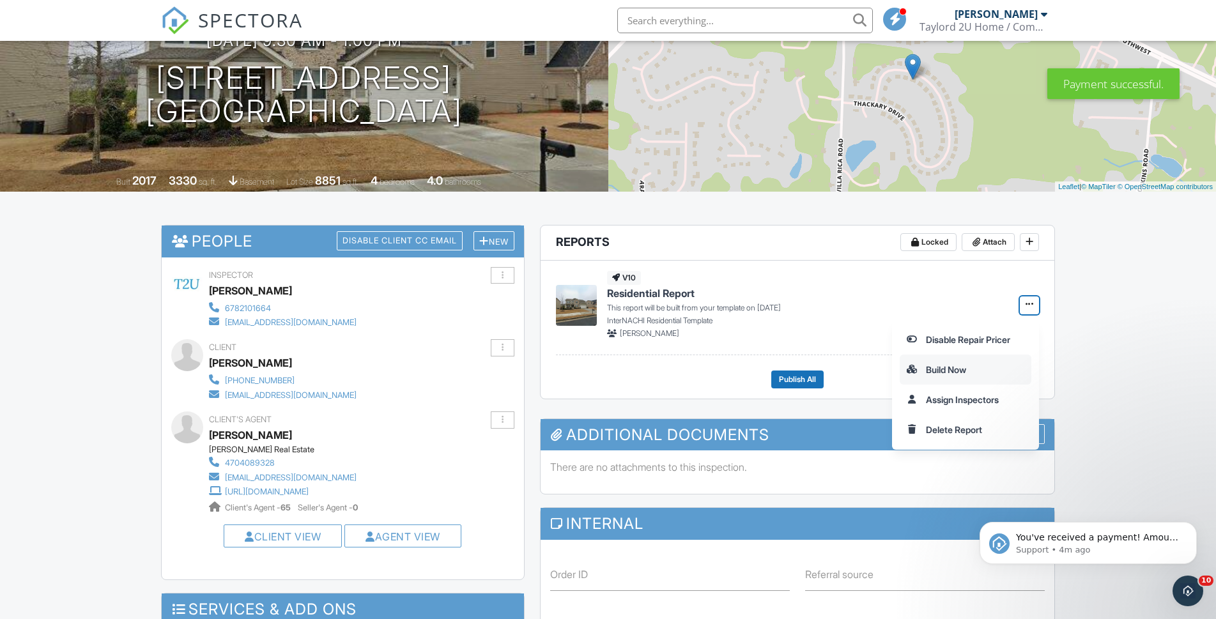
click at [957, 370] on input "Build Now" at bounding box center [965, 369] width 130 height 29
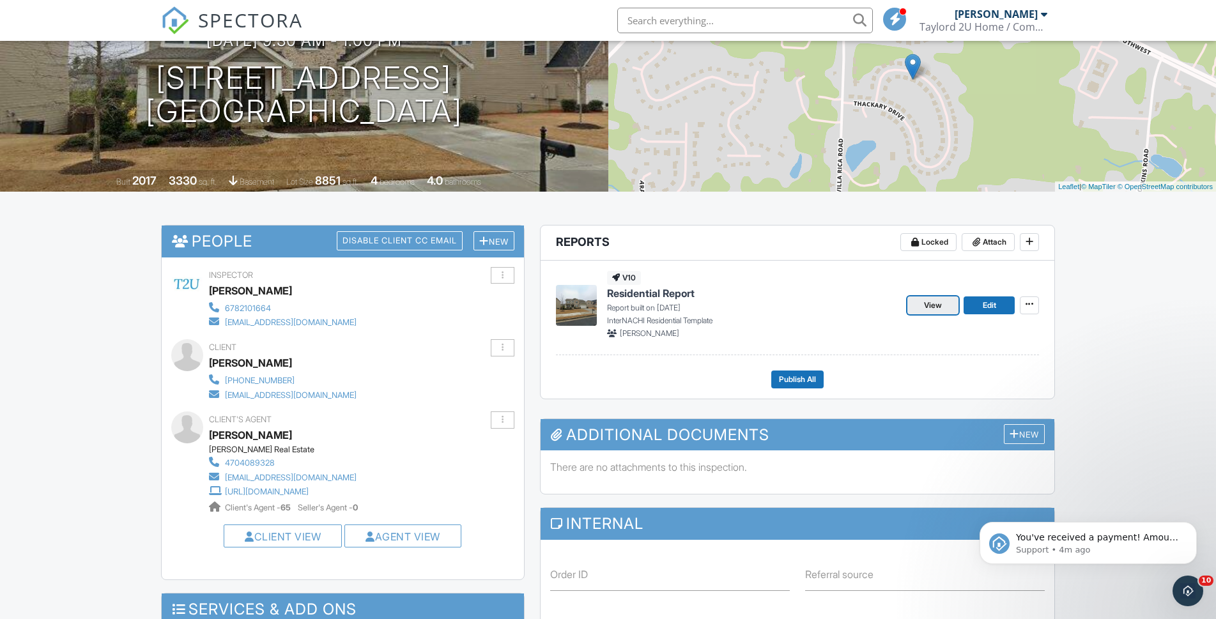
click at [928, 306] on span "View" at bounding box center [933, 305] width 18 height 13
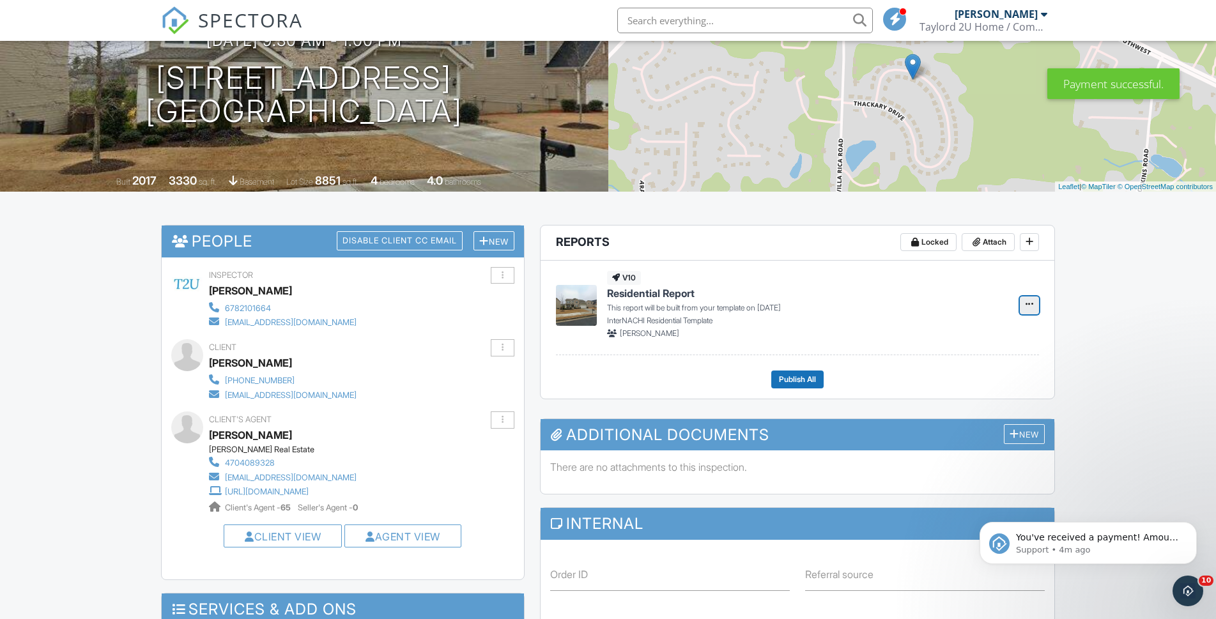
click at [1030, 303] on icon at bounding box center [1029, 304] width 8 height 9
click at [919, 299] on h4 "Residential Report" at bounding box center [806, 293] width 398 height 14
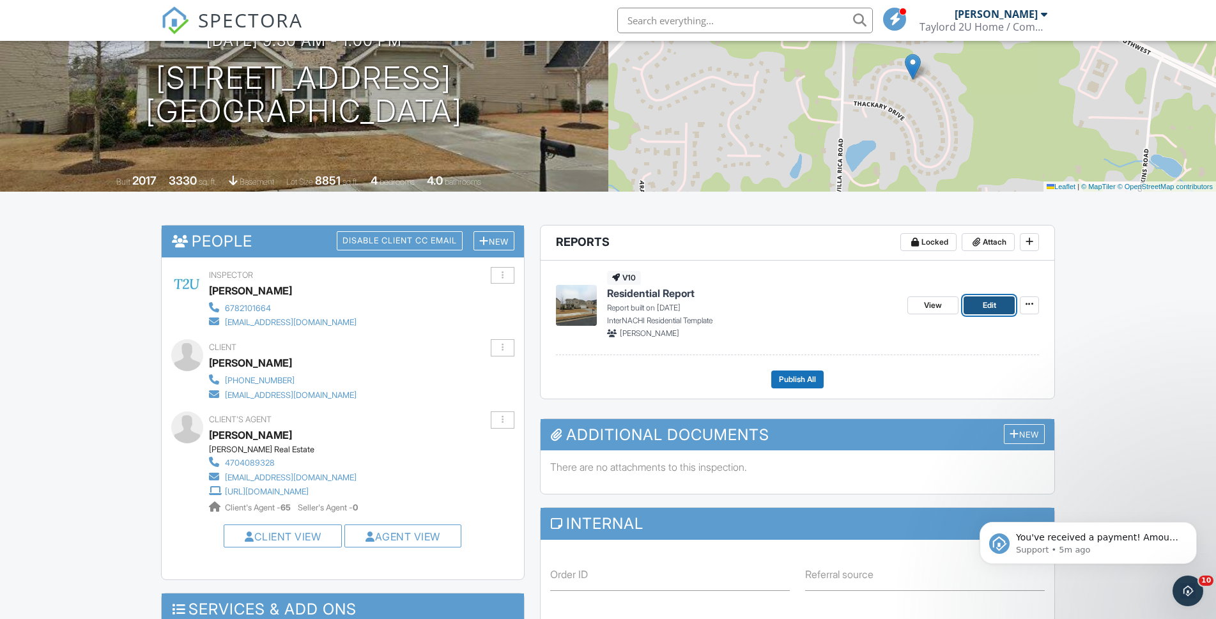
click at [977, 310] on link "Edit" at bounding box center [988, 305] width 51 height 18
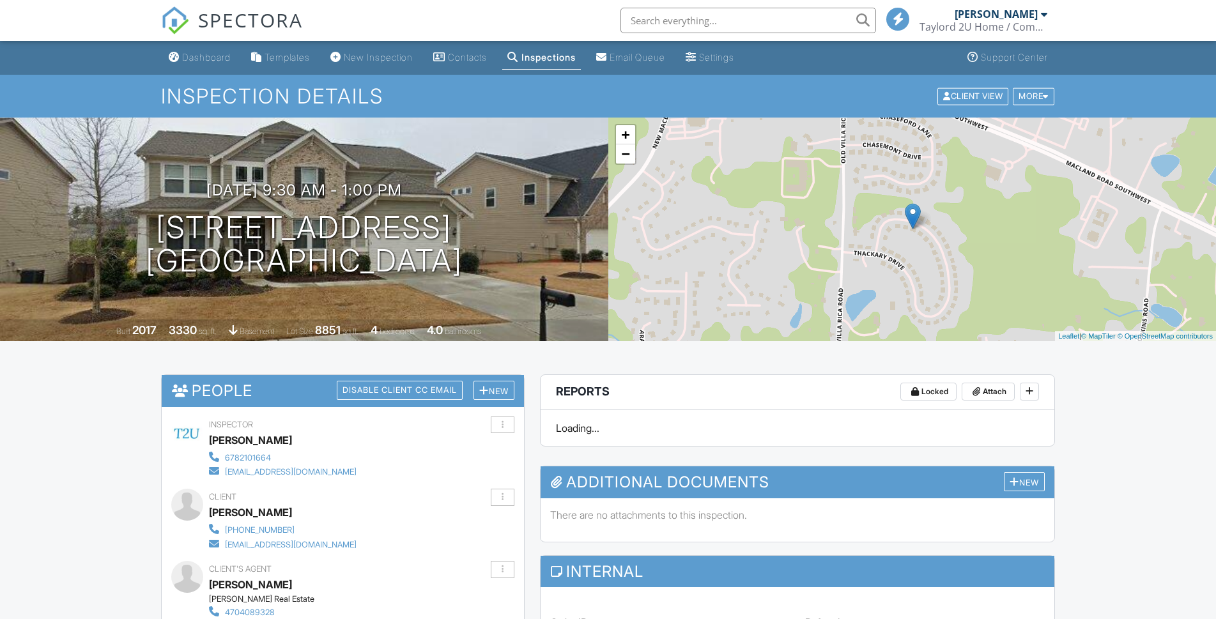
scroll to position [149, 0]
